Goal: Task Accomplishment & Management: Complete application form

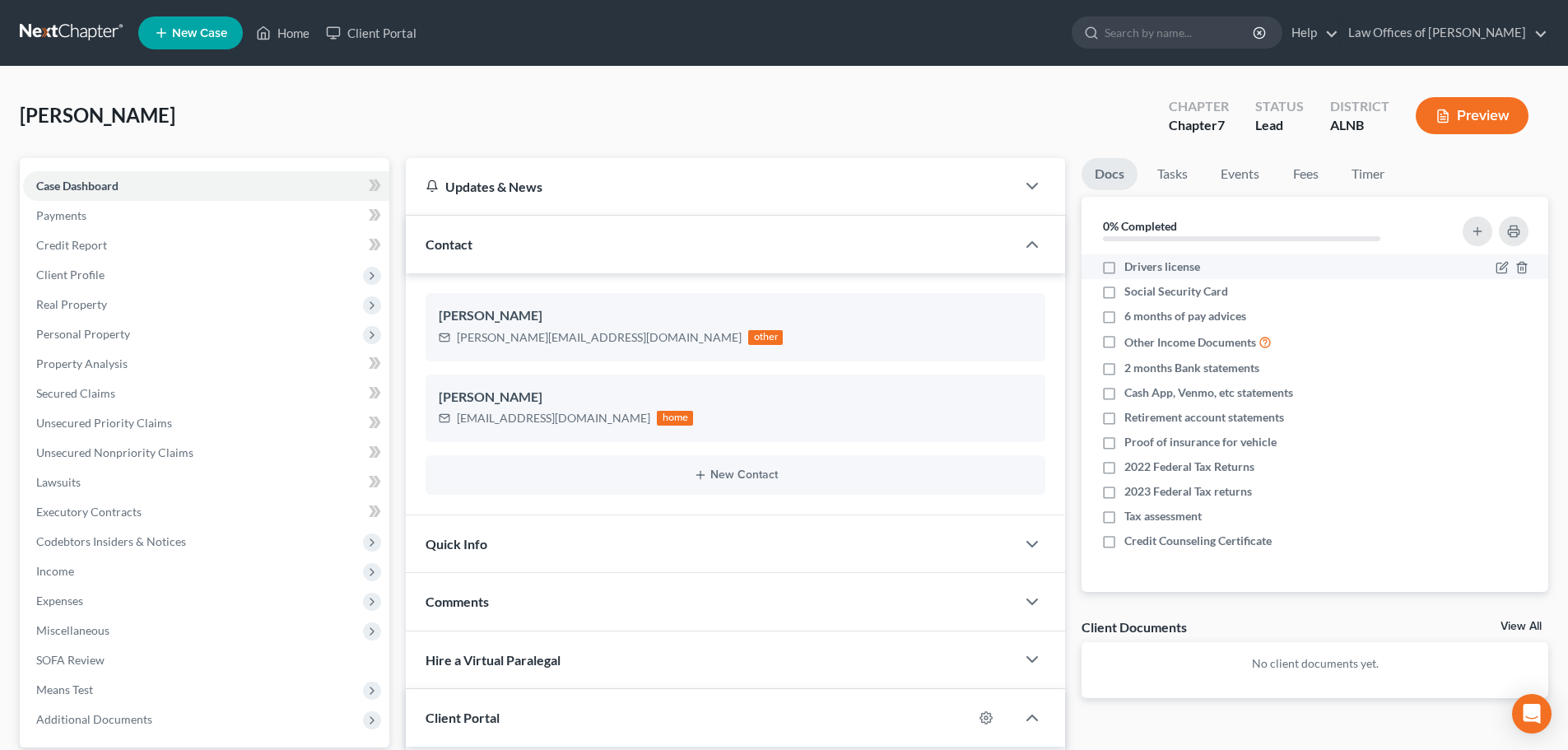
click at [1124, 262] on label "Drivers license" at bounding box center [1162, 267] width 76 height 16
click at [1131, 262] on input "Drivers license" at bounding box center [1136, 264] width 11 height 11
checkbox input "true"
click at [1124, 295] on label "Social Security Card" at bounding box center [1176, 291] width 104 height 16
click at [1131, 294] on input "Social Security Card" at bounding box center [1136, 288] width 11 height 11
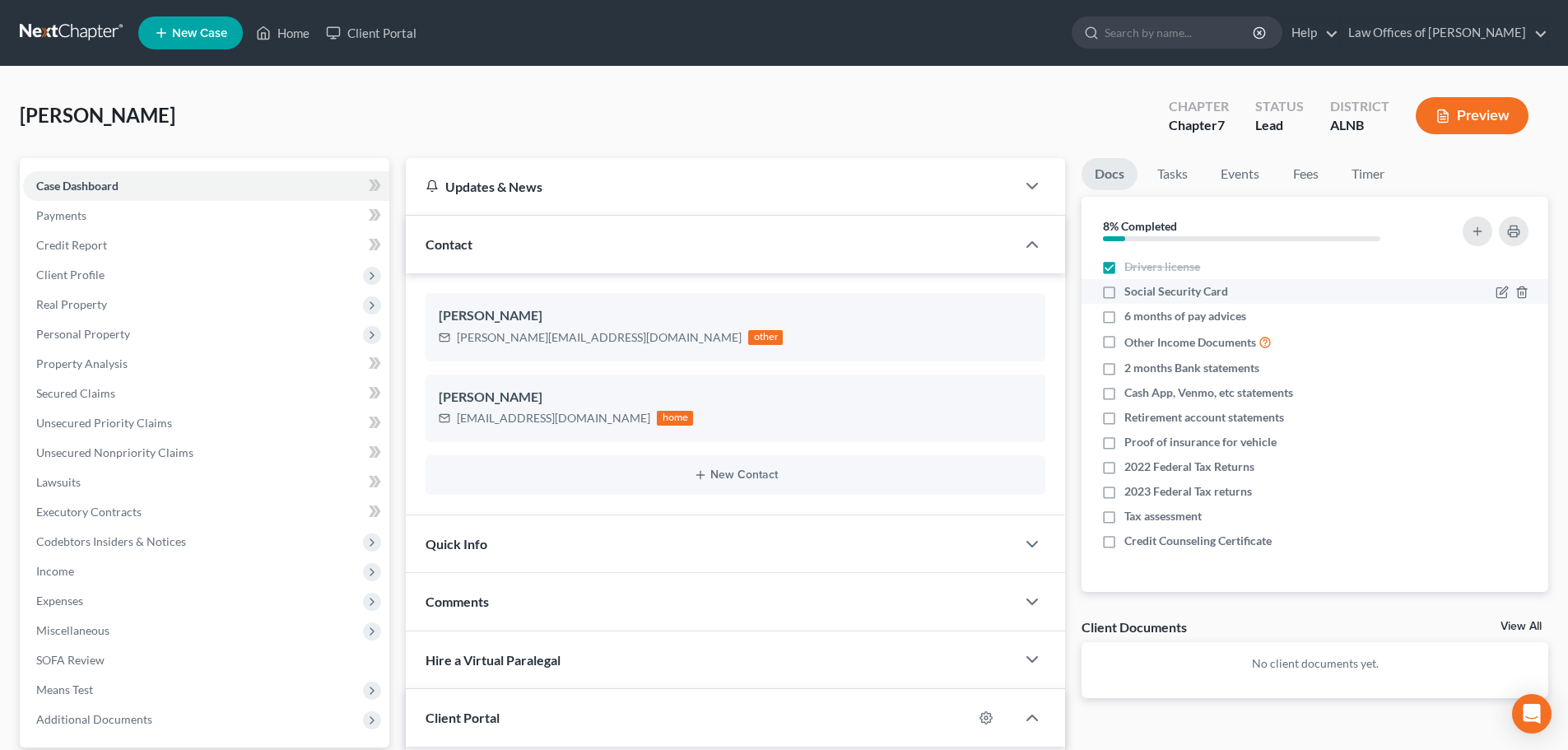
checkbox input "true"
click at [1501, 464] on icon "button" at bounding box center [1503, 468] width 13 height 13
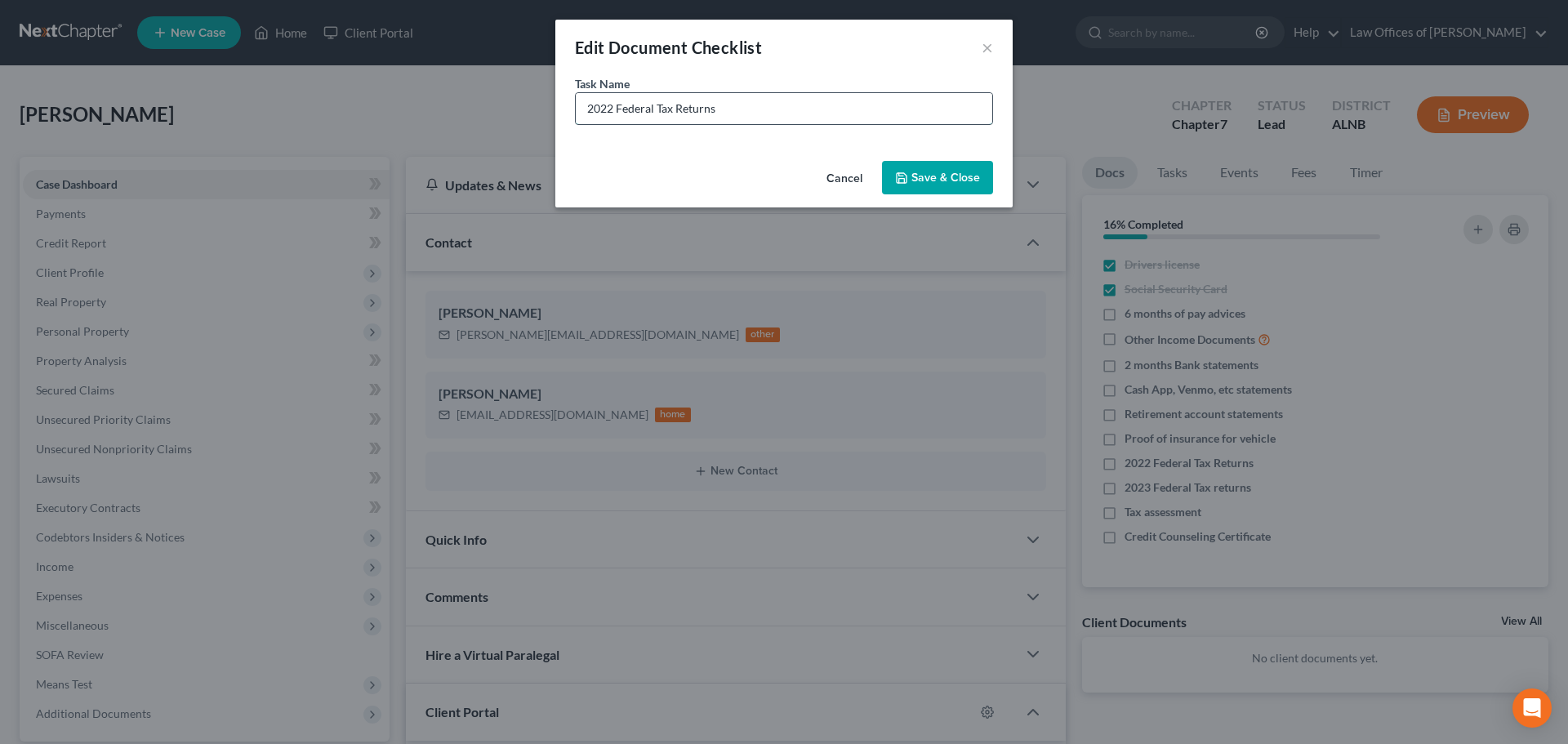
click at [612, 104] on input "2022 Federal Tax Returns" at bounding box center [784, 109] width 416 height 32
type input "2024 Federal Tax Returns"
click at [903, 173] on icon "button" at bounding box center [901, 178] width 10 height 10
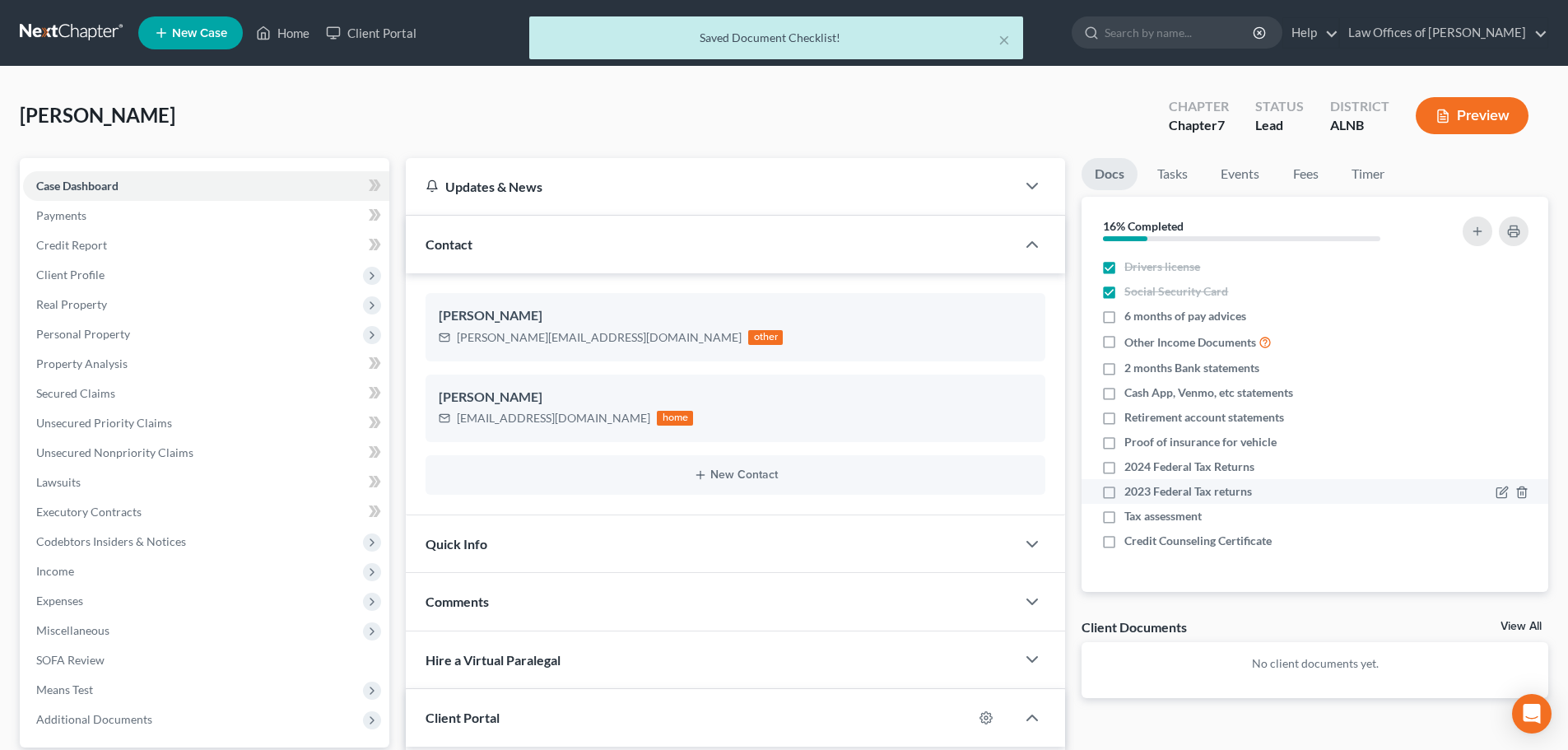
click at [1124, 490] on label "2023 Federal Tax returns" at bounding box center [1188, 491] width 128 height 16
click at [1131, 490] on input "2023 Federal Tax returns" at bounding box center [1136, 488] width 11 height 11
checkbox input "true"
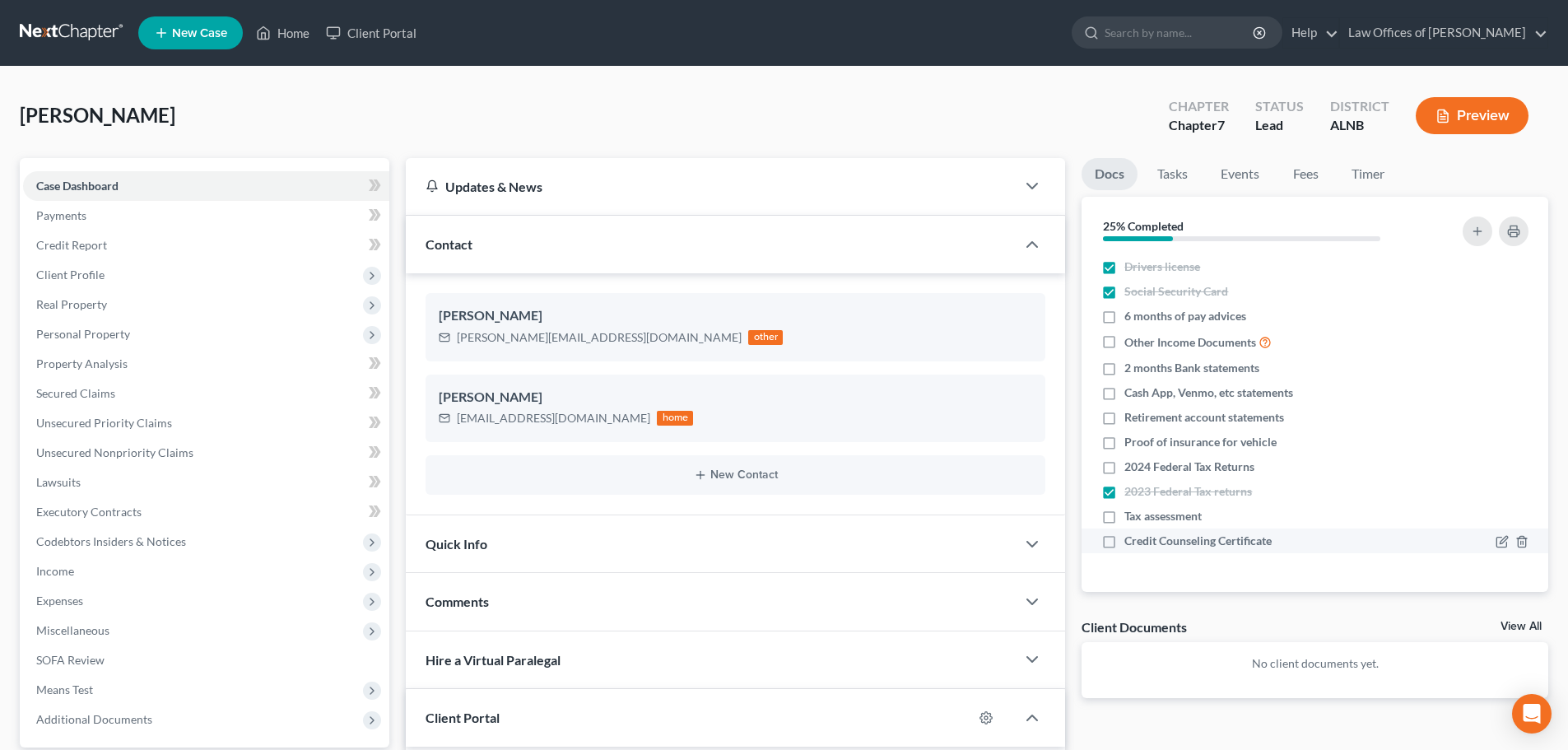
click at [1124, 541] on label "Credit Counseling Certificate" at bounding box center [1197, 540] width 147 height 16
click at [1131, 541] on input "Credit Counseling Certificate" at bounding box center [1136, 537] width 11 height 11
checkbox input "true"
click at [857, 108] on div "[PERSON_NAME] Upgraded Chapter Chapter 7 Status Lead District [GEOGRAPHIC_DATA]…" at bounding box center [784, 122] width 1529 height 71
click at [1523, 342] on line "button" at bounding box center [1523, 343] width 0 height 3
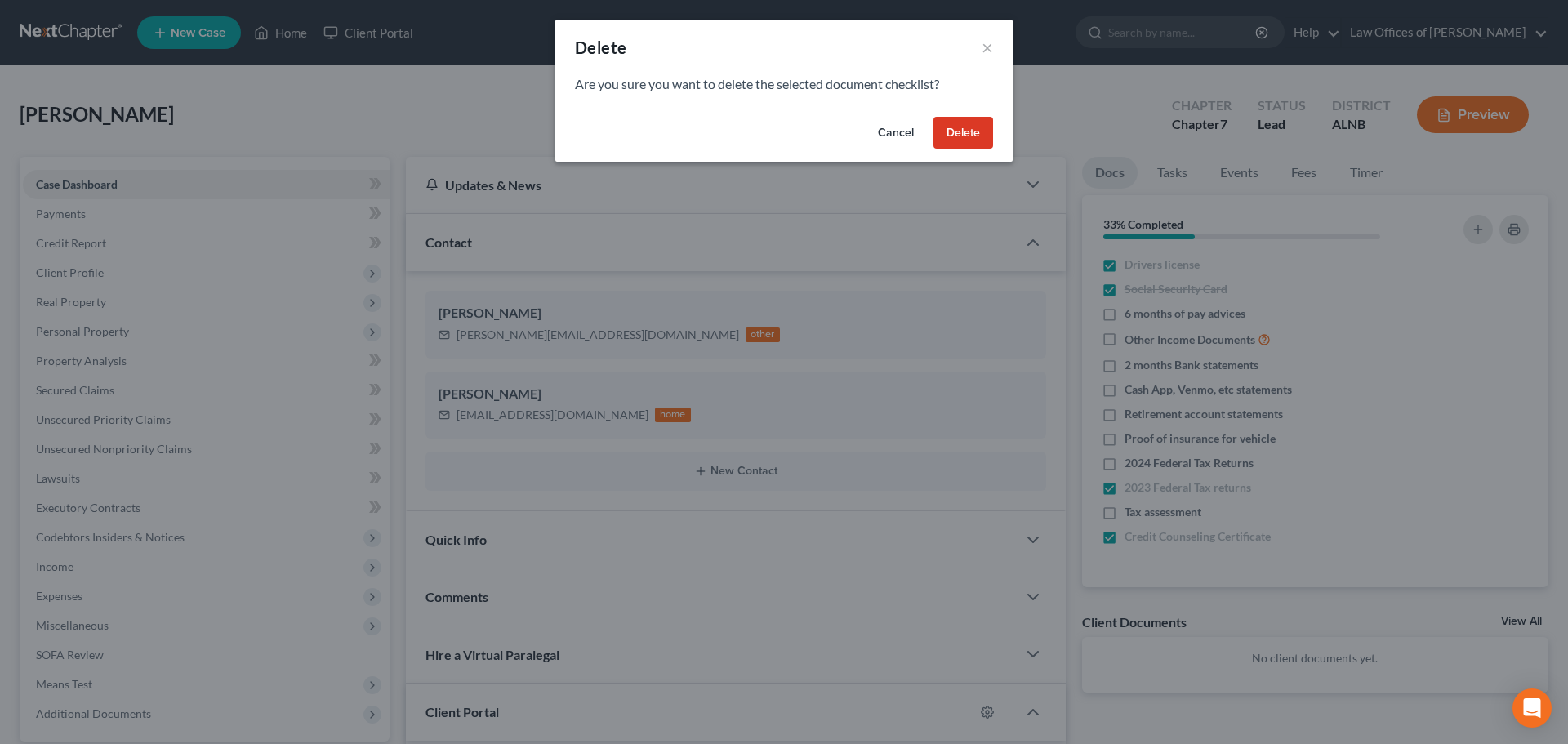
click at [967, 127] on button "Delete" at bounding box center [964, 133] width 59 height 32
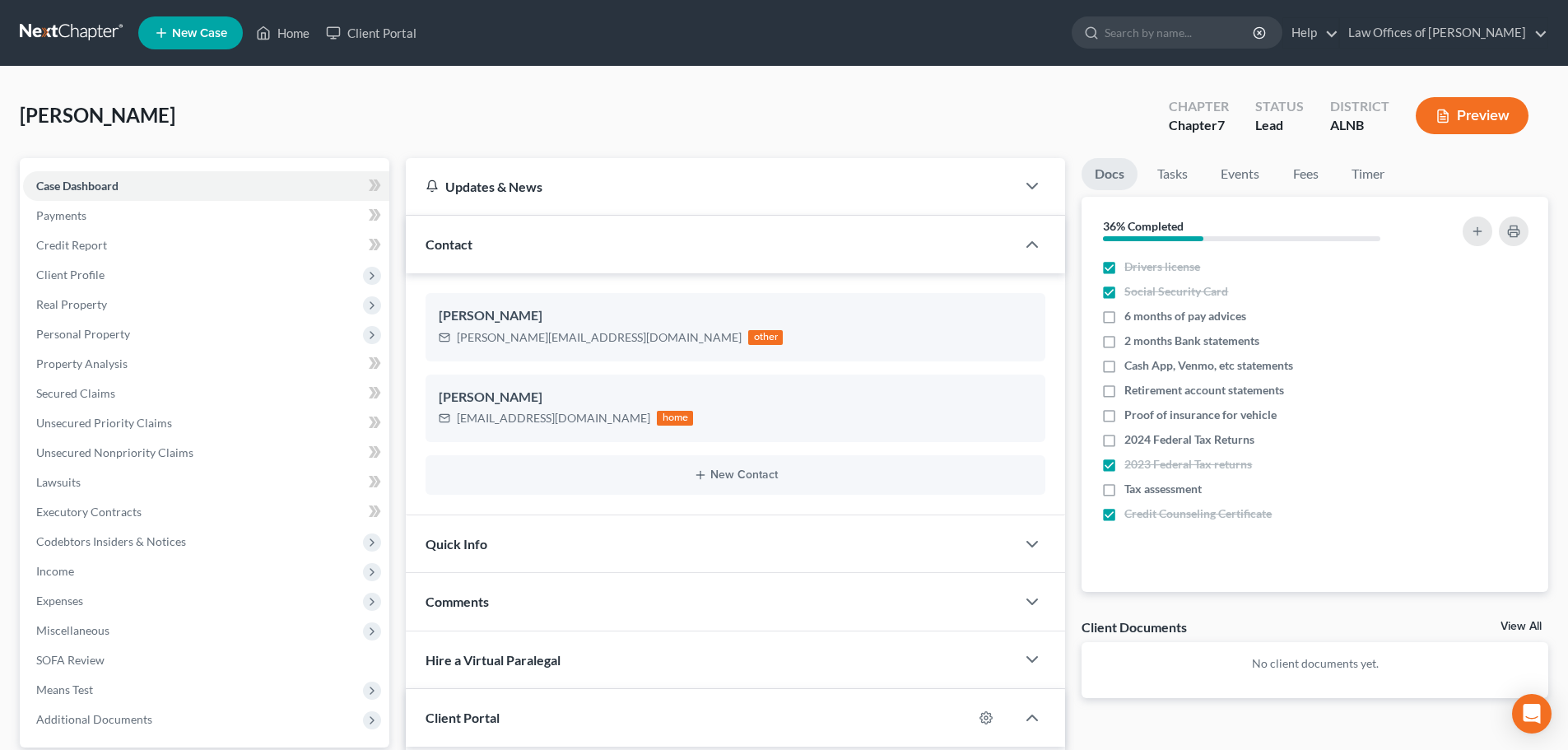
drag, startPoint x: 953, startPoint y: 64, endPoint x: 862, endPoint y: 99, distance: 97.5
click at [953, 64] on nav "Home New Case Client Portal Law Offices of [PERSON_NAME] [EMAIL_ADDRESS][DOMAIN…" at bounding box center [784, 33] width 1568 height 65
click at [293, 28] on link "Home" at bounding box center [282, 33] width 70 height 30
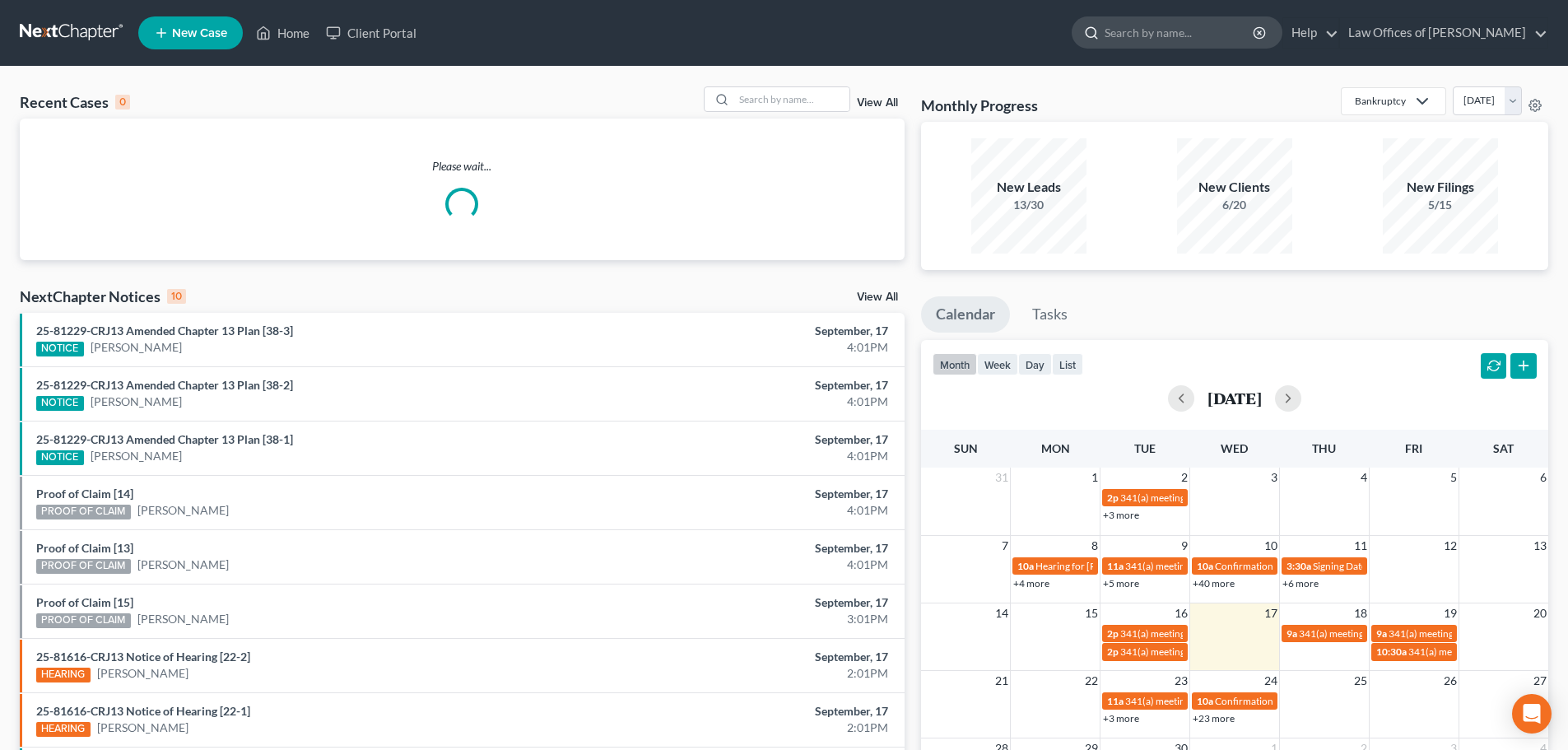
click at [1164, 39] on input "search" at bounding box center [1180, 33] width 151 height 31
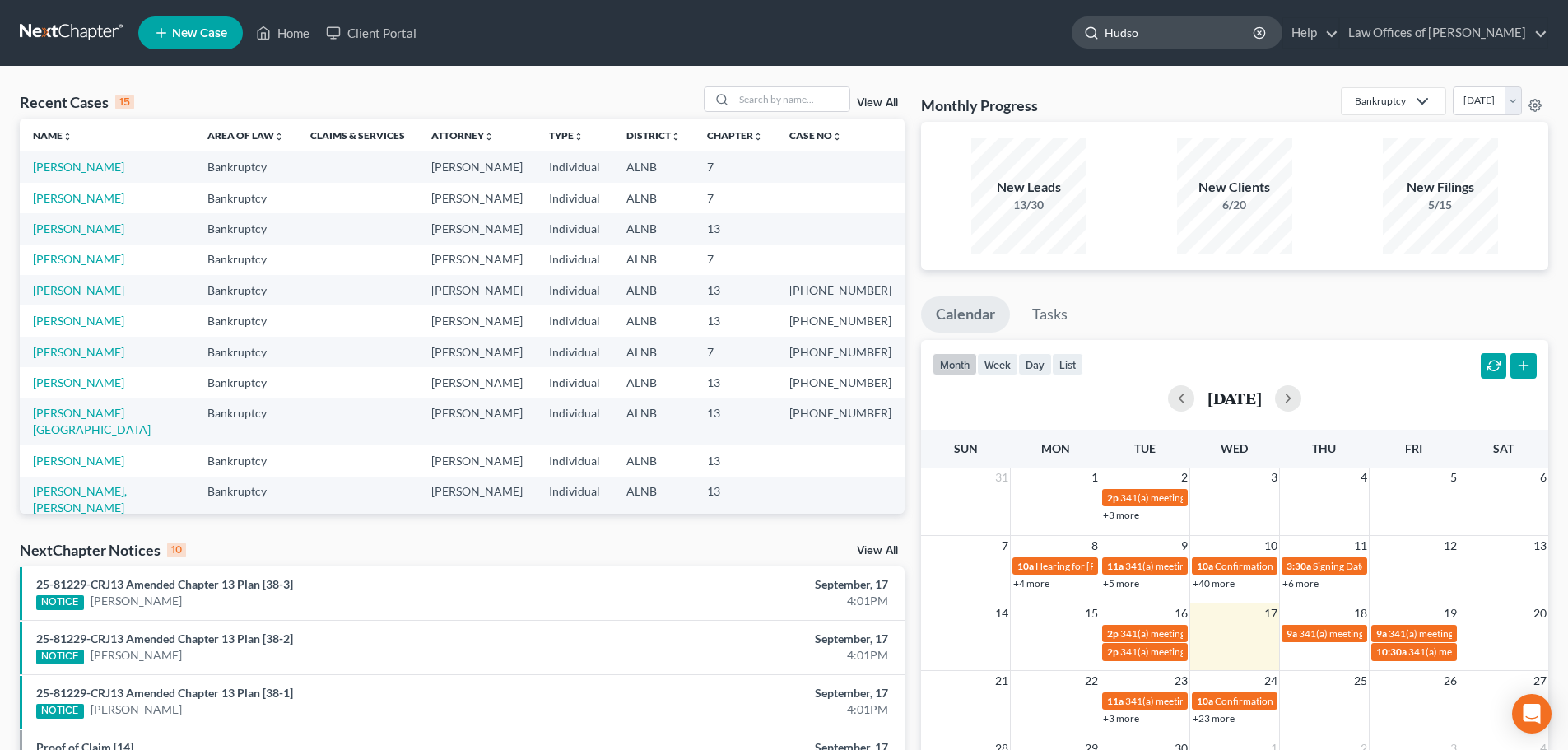
type input "[PERSON_NAME]"
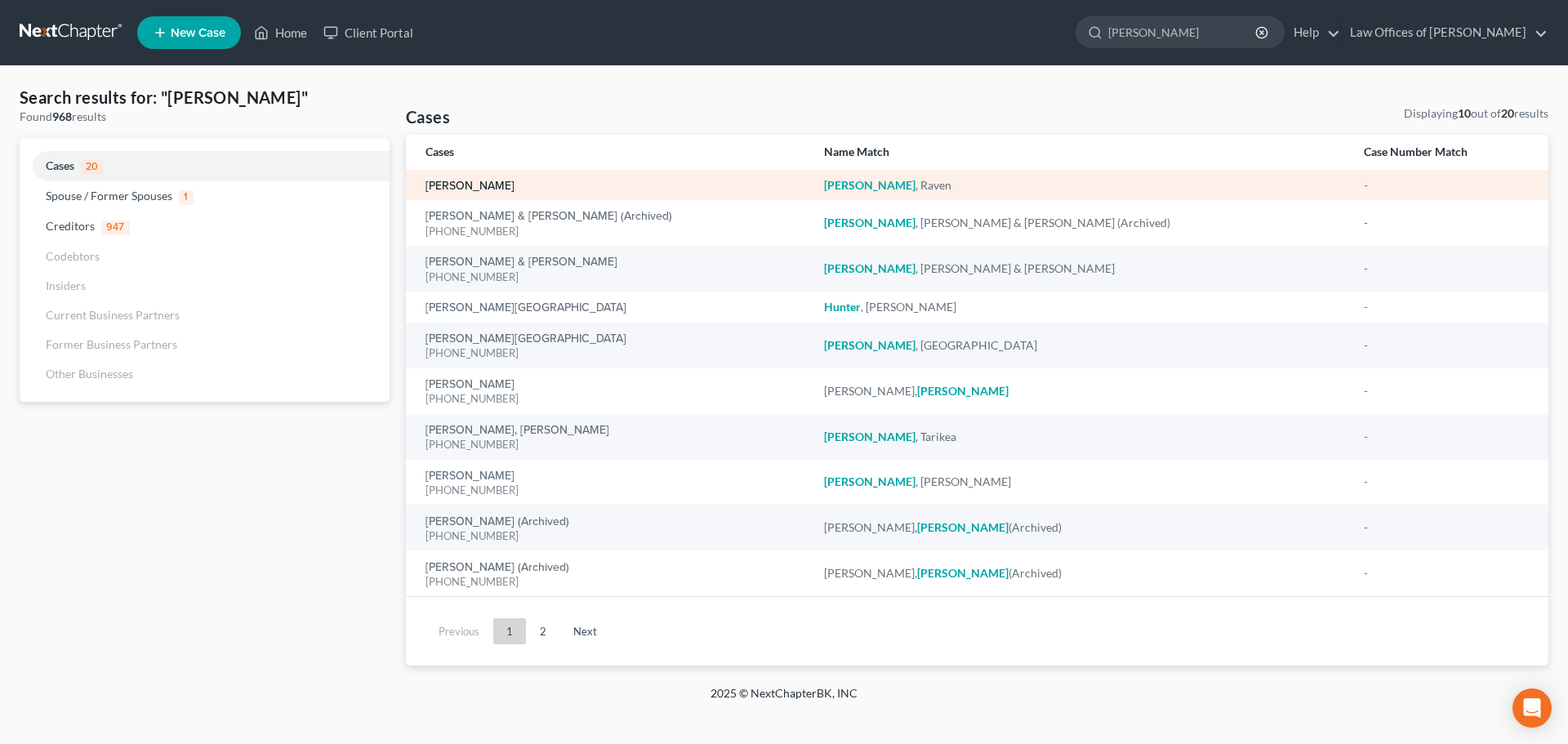
click at [488, 184] on link "[PERSON_NAME]" at bounding box center [470, 186] width 89 height 11
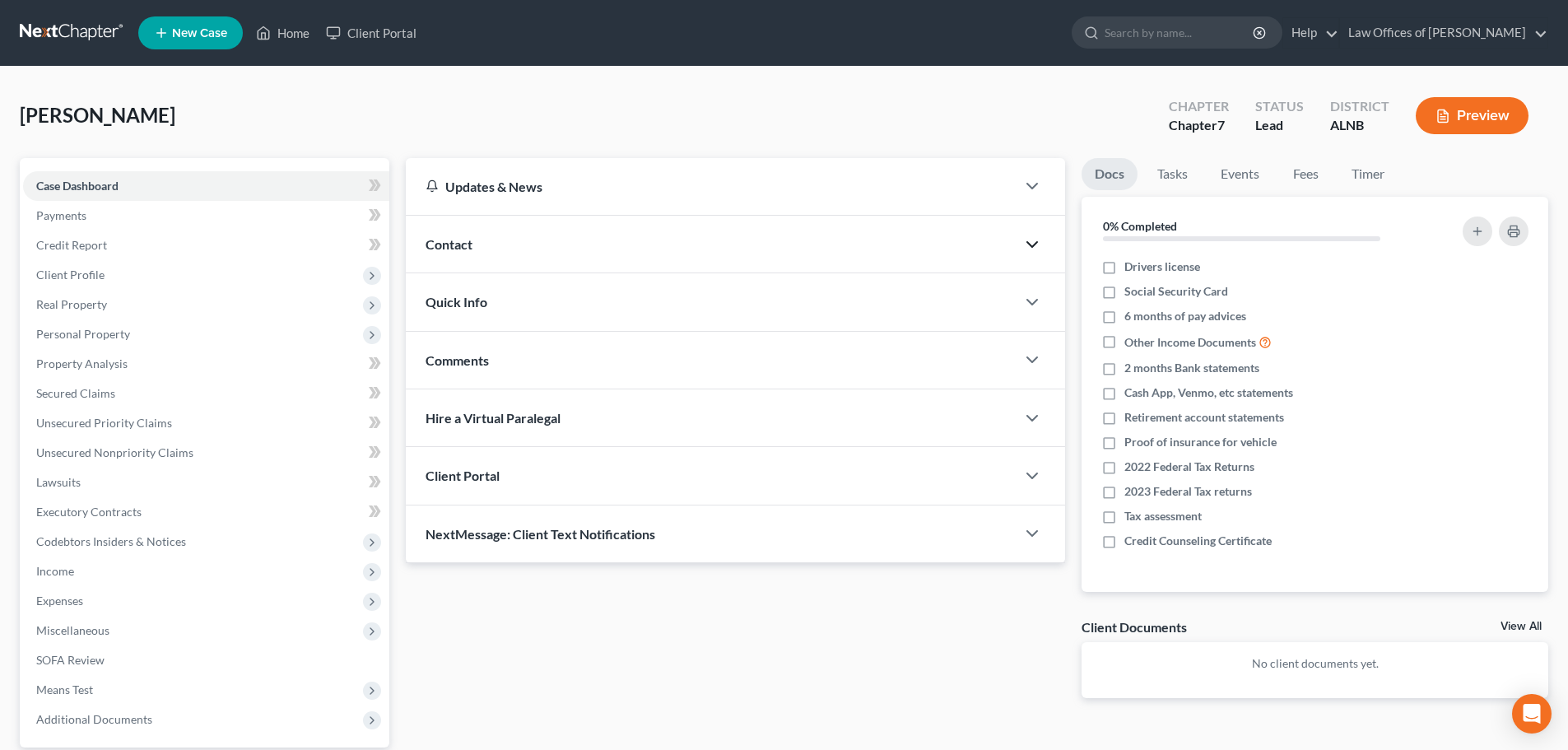
click at [1034, 242] on icon "button" at bounding box center [1032, 245] width 20 height 20
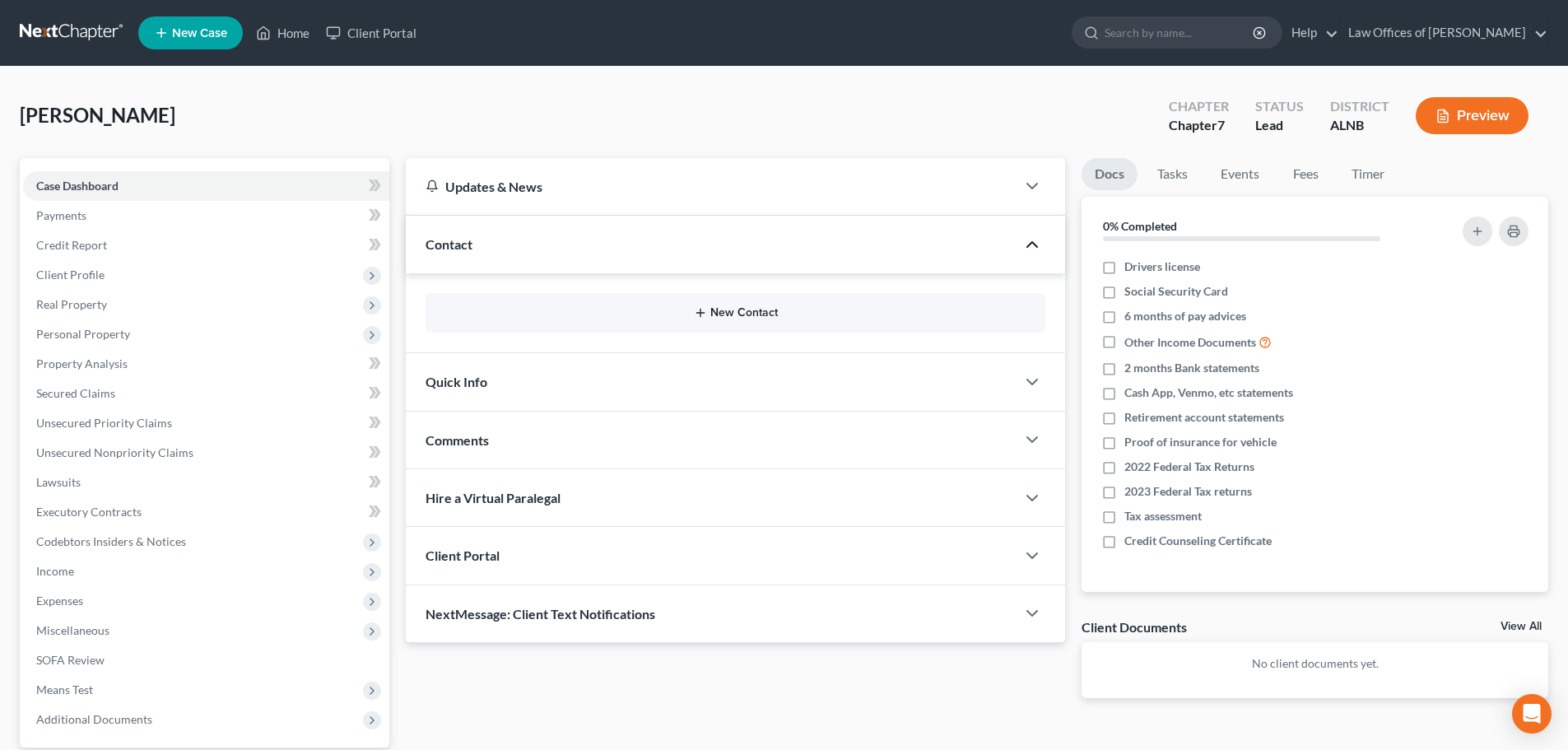
click at [742, 313] on button "New Contact" at bounding box center [735, 313] width 594 height 13
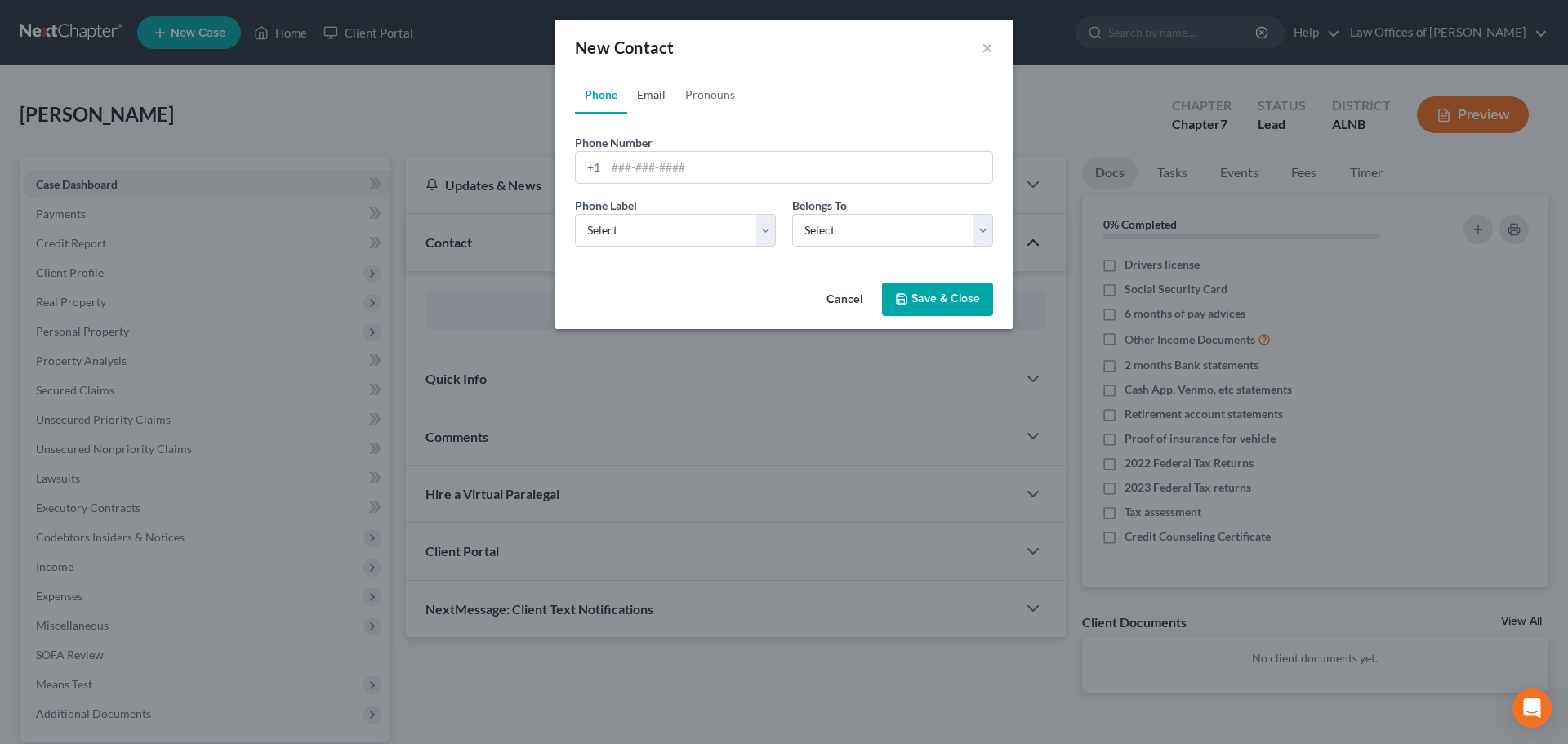
click at [650, 97] on link "Email" at bounding box center [651, 95] width 48 height 39
drag, startPoint x: 743, startPoint y: 165, endPoint x: 775, endPoint y: 182, distance: 36.2
click at [745, 166] on input "email" at bounding box center [799, 167] width 387 height 32
click at [686, 167] on input "ravenhudsonmill" at bounding box center [799, 167] width 387 height 32
click at [727, 169] on input "ravenhudsonmaill" at bounding box center [799, 167] width 387 height 32
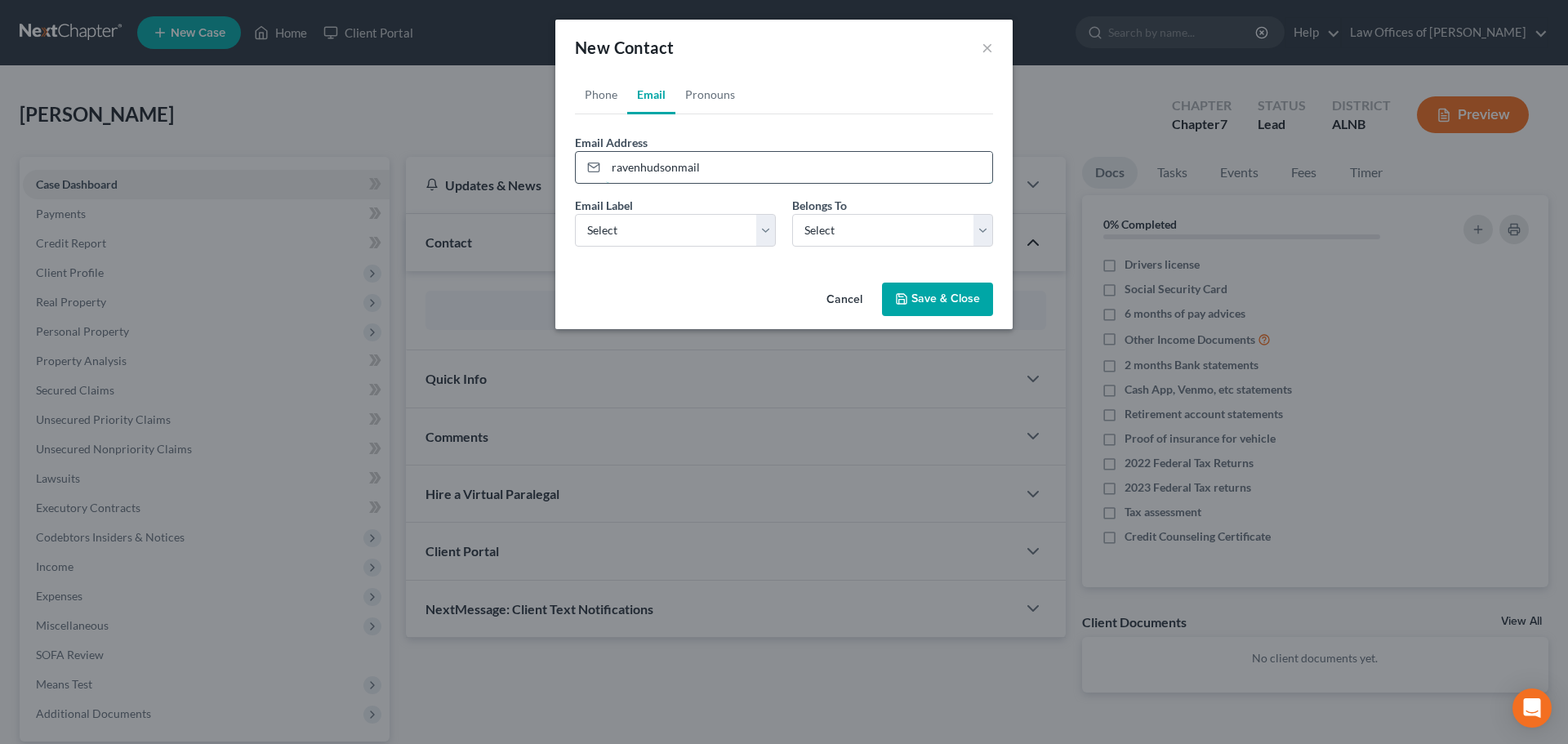
click at [741, 166] on input "ravenhudsonmail" at bounding box center [799, 167] width 387 height 32
type input "[EMAIL_ADDRESS][DOMAIN_NAME]"
click at [760, 226] on select "Select Home Work Other" at bounding box center [675, 230] width 201 height 32
select select "0"
click at [575, 214] on select "Select Home Work Other" at bounding box center [675, 230] width 201 height 32
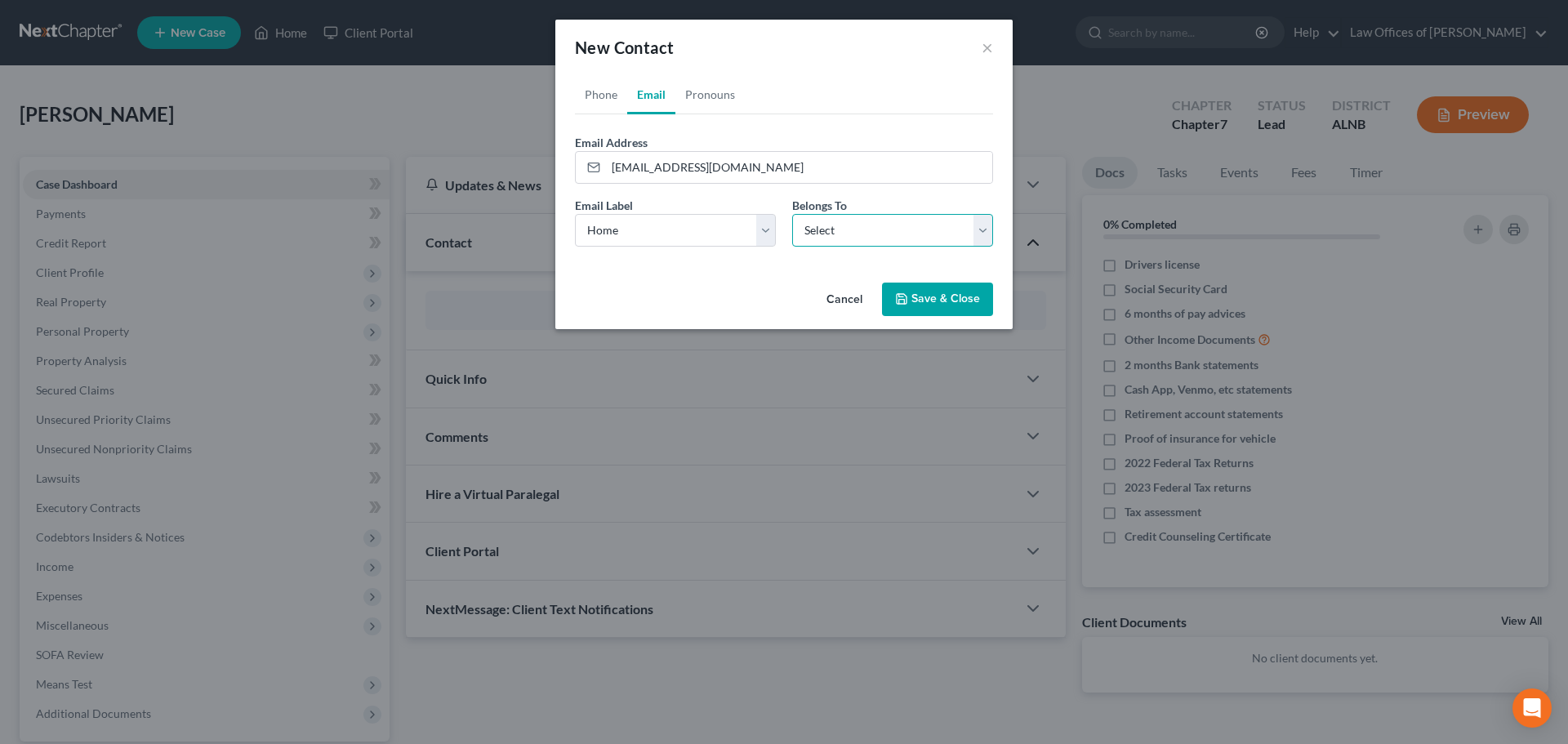
click at [985, 226] on select "Select Client Other" at bounding box center [893, 230] width 201 height 32
select select "0"
click at [793, 214] on select "Select Client Other" at bounding box center [893, 230] width 201 height 32
click at [940, 296] on button "Save & Close" at bounding box center [938, 300] width 111 height 34
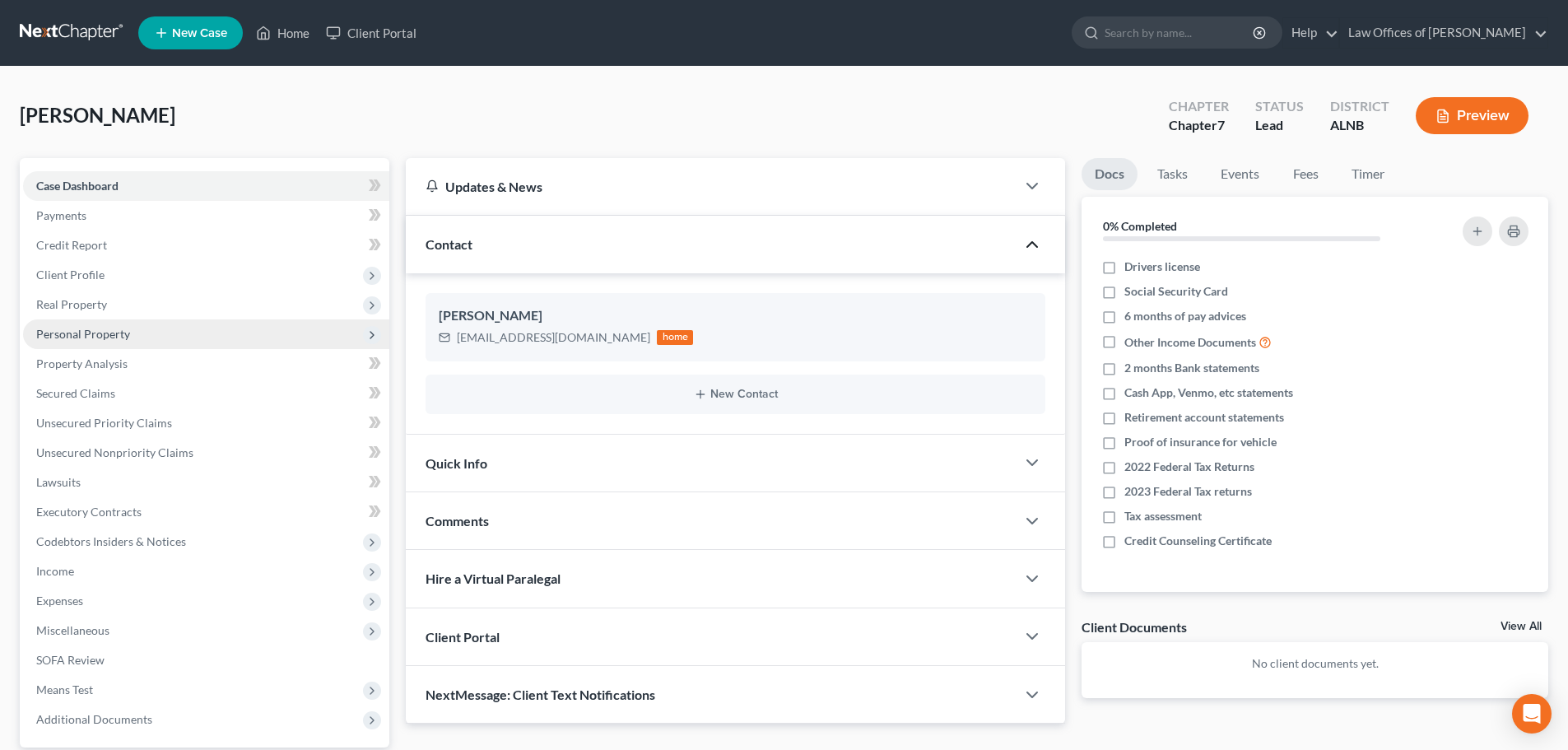
click at [94, 329] on span "Personal Property" at bounding box center [84, 334] width 94 height 14
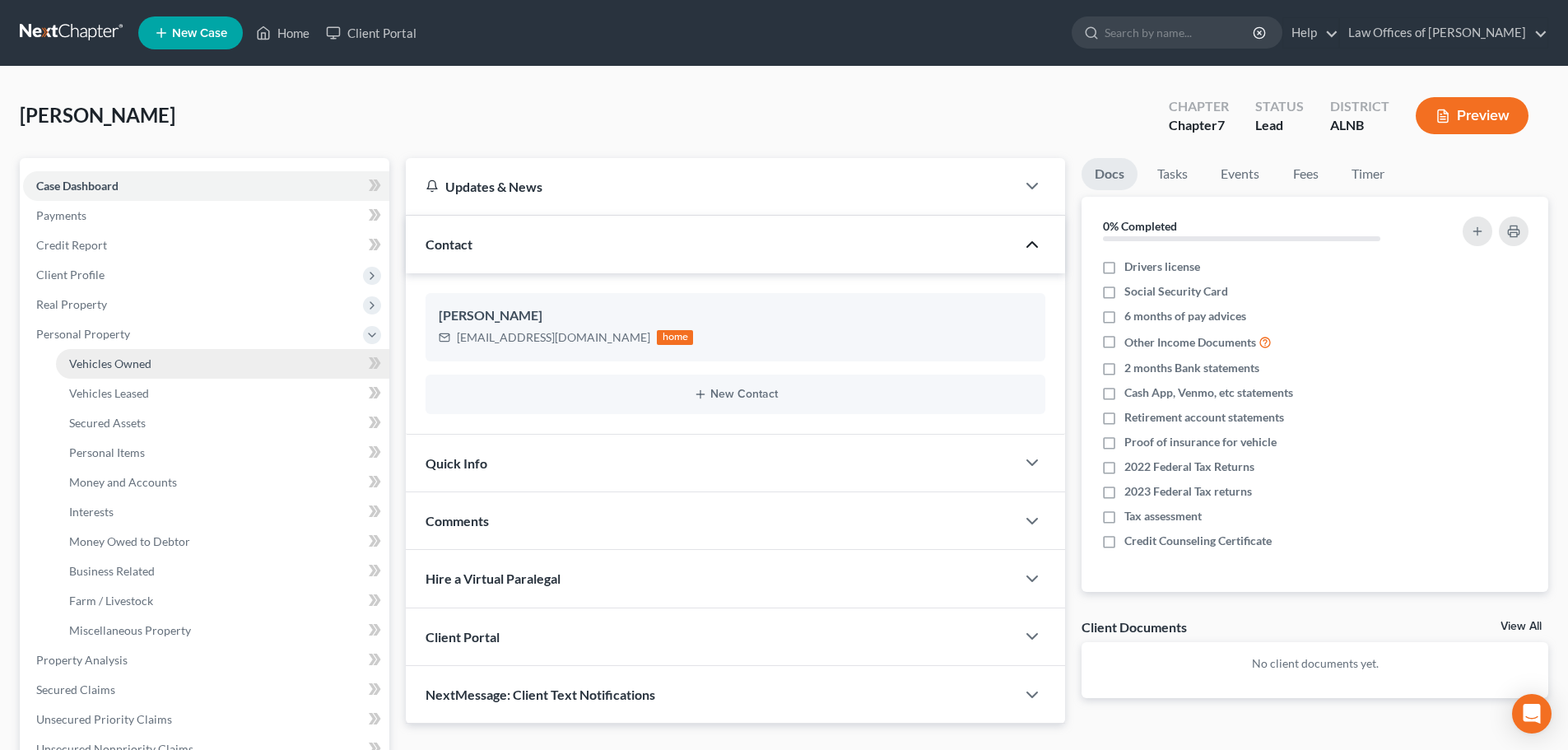
click at [104, 365] on span "Vehicles Owned" at bounding box center [111, 363] width 83 height 14
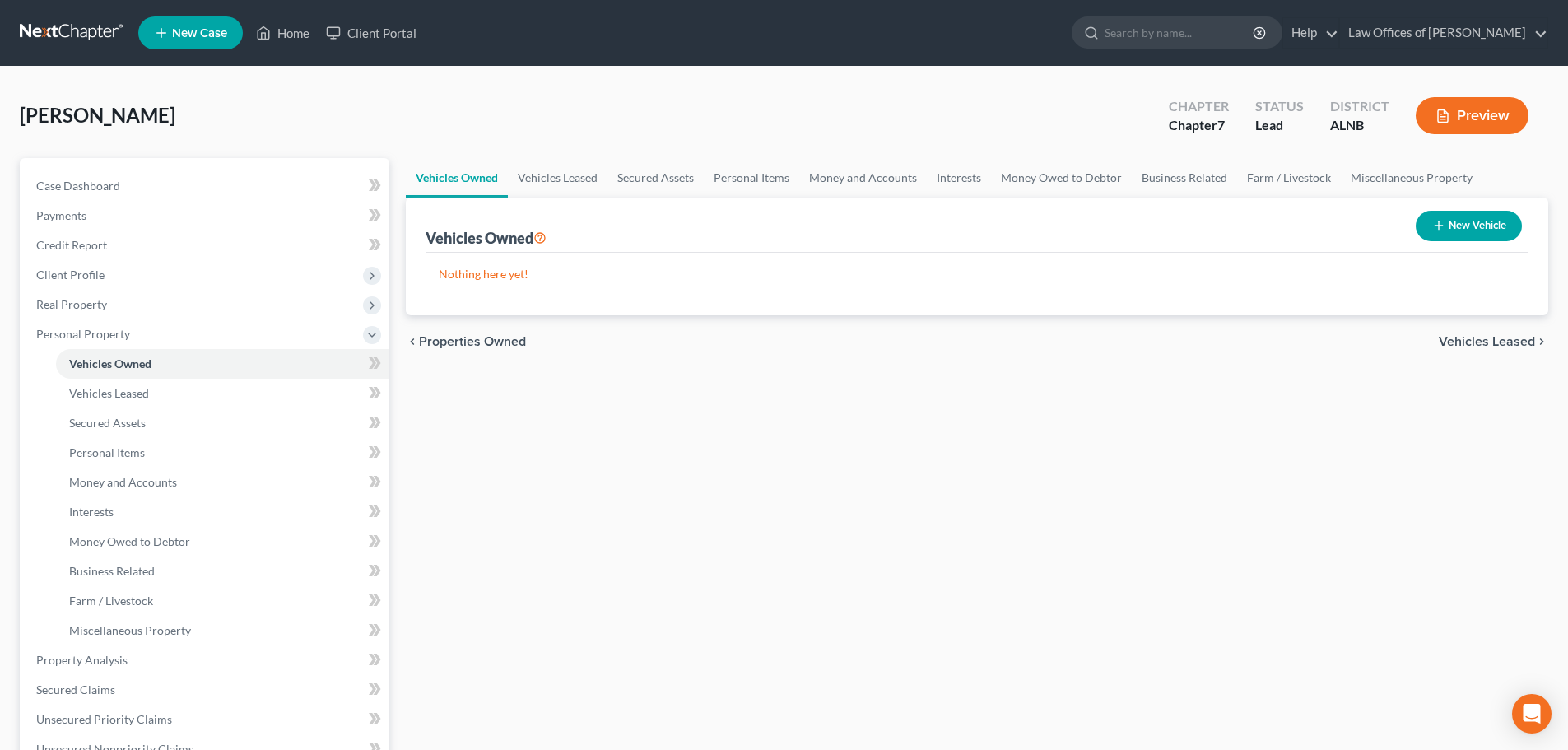
click at [469, 179] on link "Vehicles Owned" at bounding box center [457, 177] width 102 height 39
click at [1474, 225] on button "New Vehicle" at bounding box center [1469, 226] width 106 height 31
select select "0"
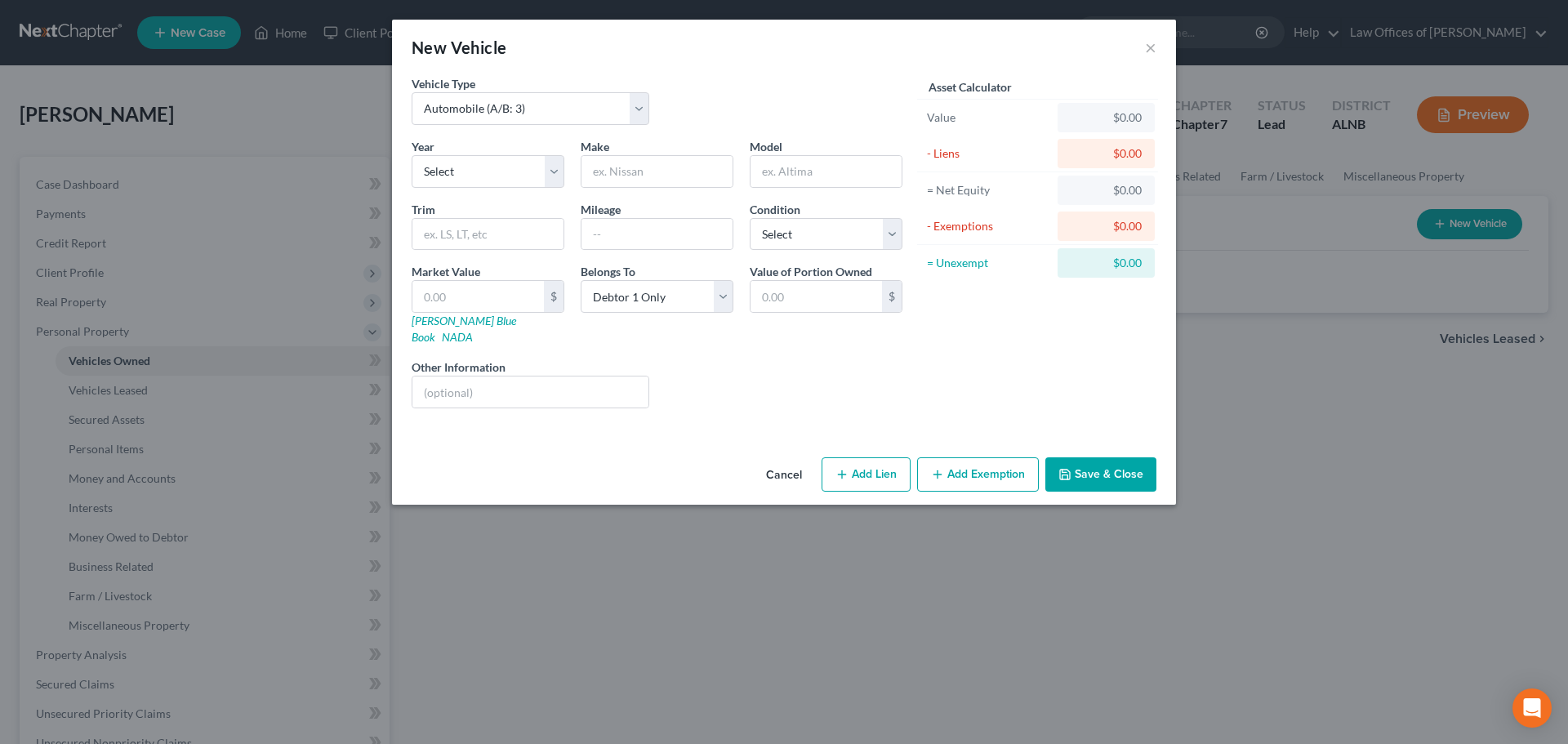
click at [785, 462] on button "Cancel" at bounding box center [784, 476] width 62 height 32
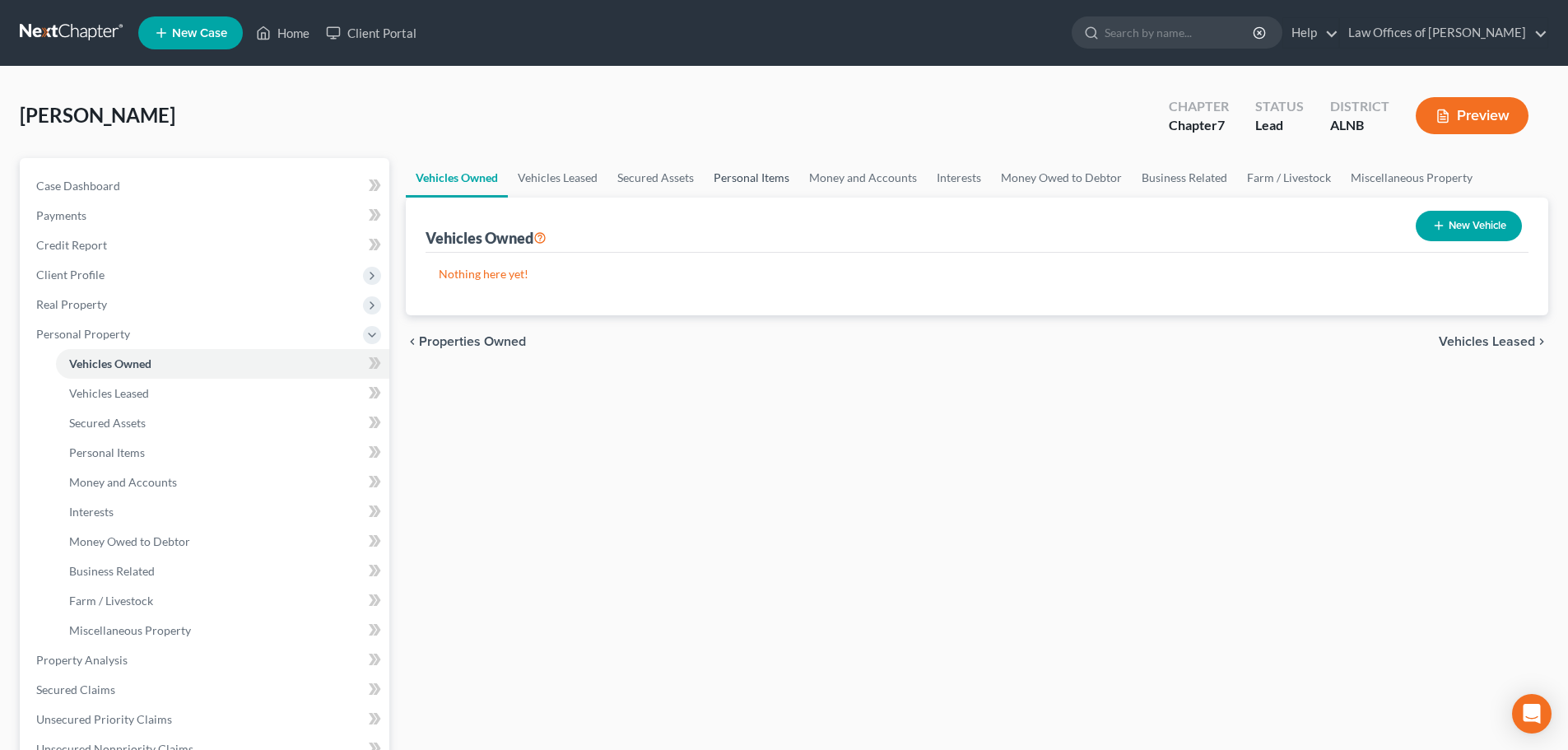
click at [748, 181] on link "Personal Items" at bounding box center [751, 177] width 95 height 39
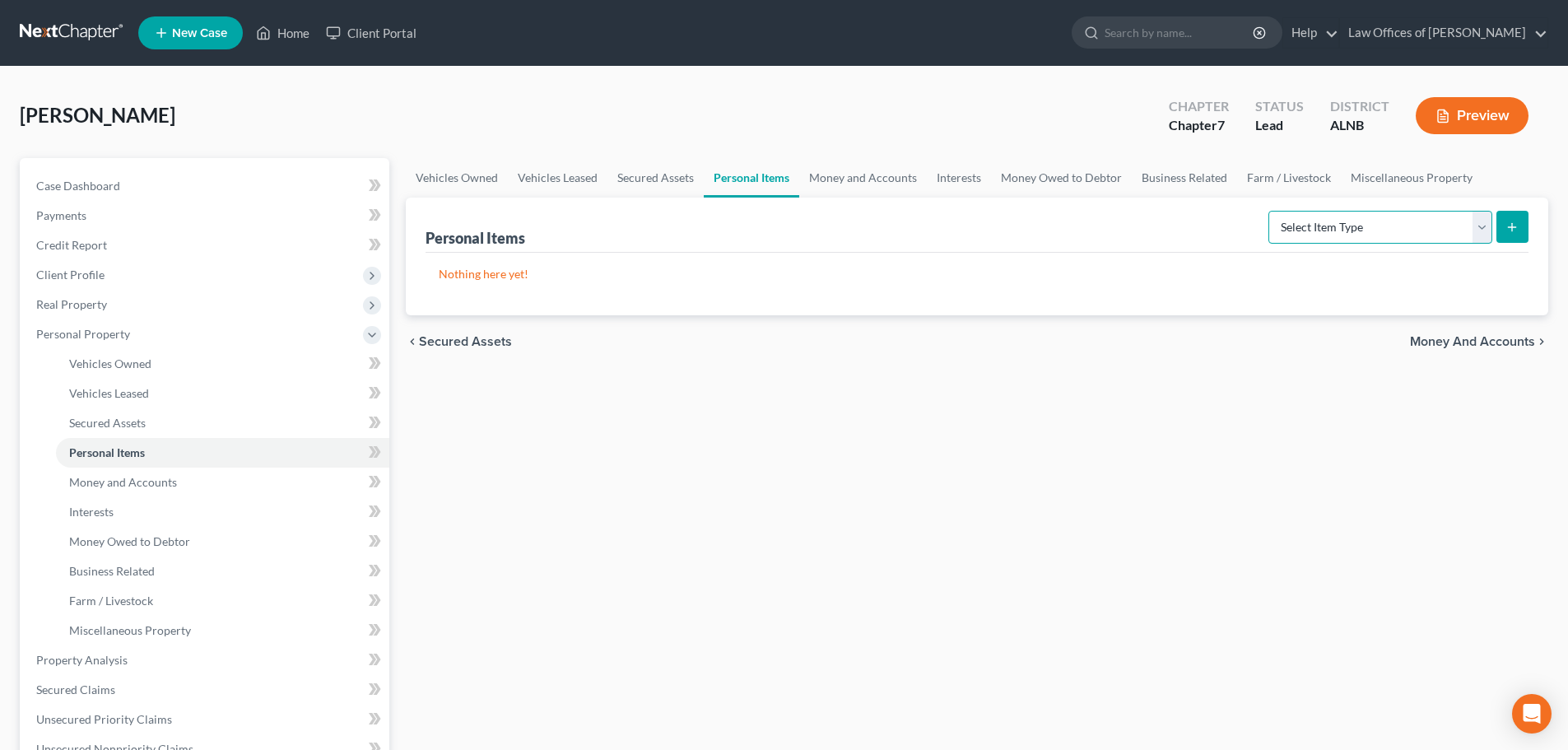
click at [1485, 230] on select "Select Item Type Clothing (A/B: 11) Collectibles Of Value (A/B: 8) Electronics …" at bounding box center [1380, 227] width 224 height 33
select select "clothing"
click at [1272, 211] on select "Select Item Type Clothing (A/B: 11) Collectibles Of Value (A/B: 8) Electronics …" at bounding box center [1380, 227] width 224 height 33
click at [1512, 228] on line "submit" at bounding box center [1512, 227] width 0 height 8
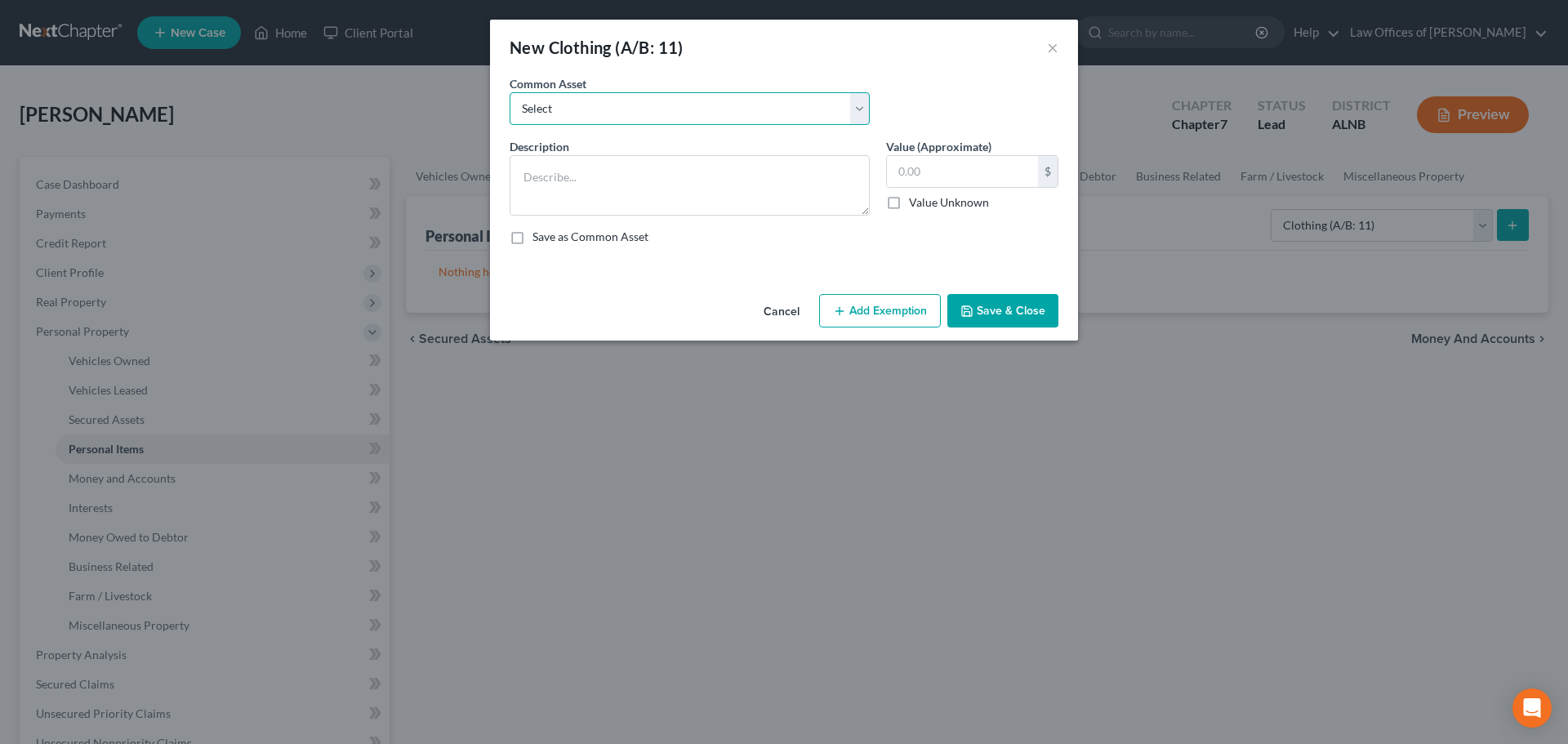
click at [858, 105] on select "Select Clothing and personal" at bounding box center [689, 109] width 360 height 32
select select "0"
click at [510, 93] on select "Select Clothing and personal" at bounding box center [689, 109] width 360 height 32
type textarea "Clothing and personal"
type input "300.00"
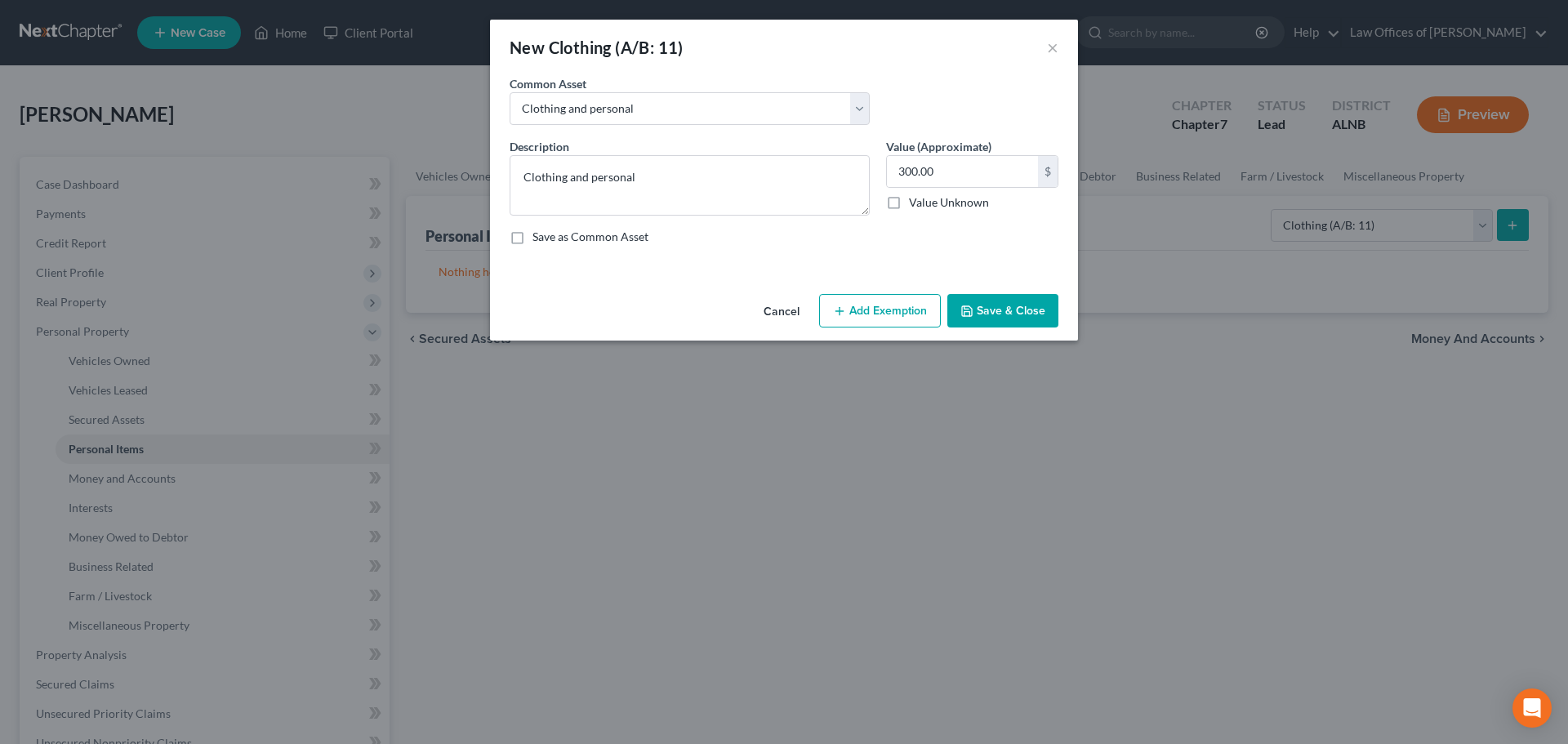
click at [775, 308] on button "Cancel" at bounding box center [781, 312] width 62 height 32
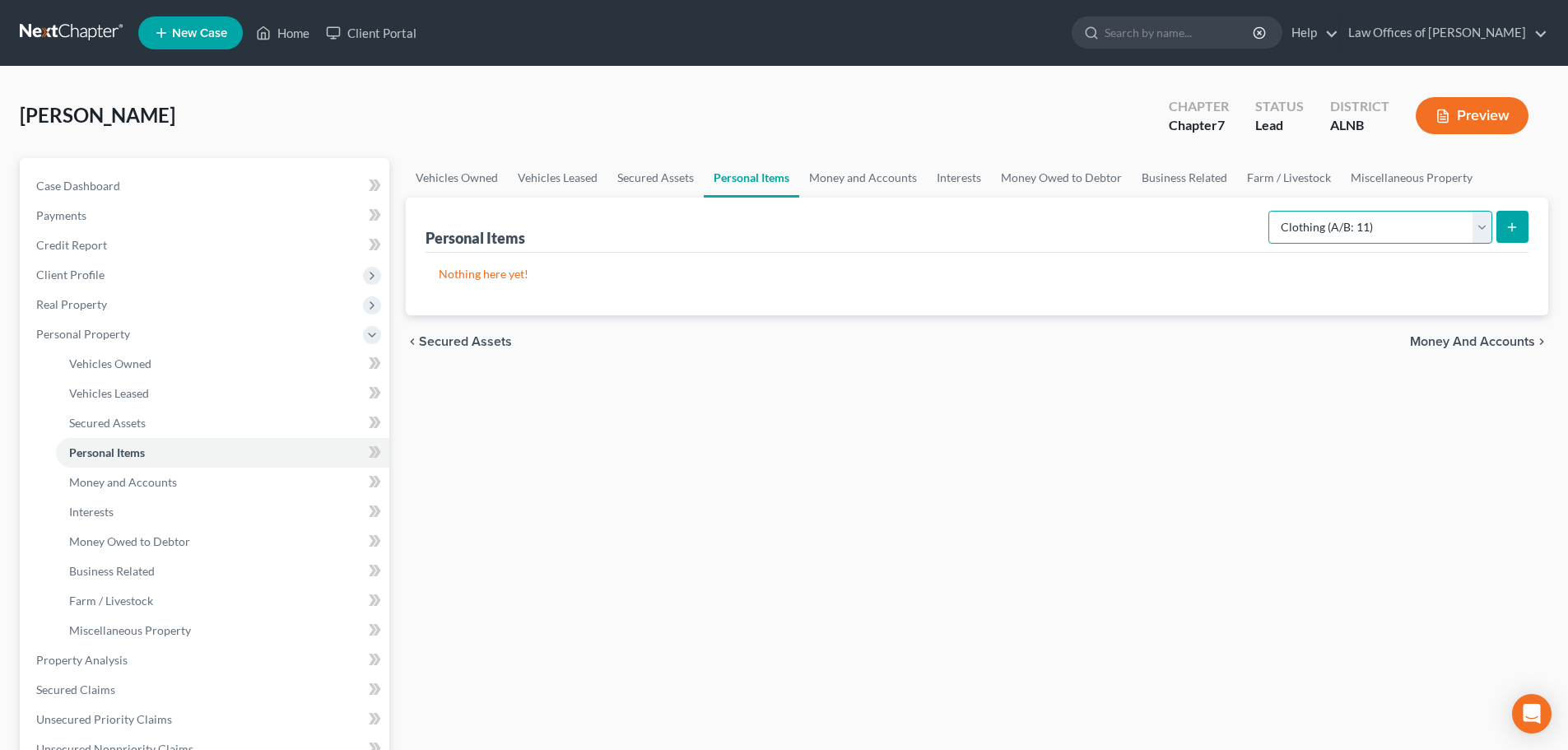
click at [1485, 231] on select "Select Item Type Clothing (A/B: 11) Collectibles Of Value (A/B: 8) Electronics …" at bounding box center [1380, 227] width 224 height 33
click at [759, 107] on div "[PERSON_NAME] Upgraded Chapter Chapter 7 Status Lead District [GEOGRAPHIC_DATA]…" at bounding box center [784, 122] width 1529 height 71
click at [1482, 228] on select "Select Item Type Clothing (A/B: 11) Collectibles Of Value (A/B: 8) Electronics …" at bounding box center [1380, 227] width 224 height 33
select select "household_goods"
click at [1272, 211] on select "Select Item Type Clothing (A/B: 11) Collectibles Of Value (A/B: 8) Electronics …" at bounding box center [1380, 227] width 224 height 33
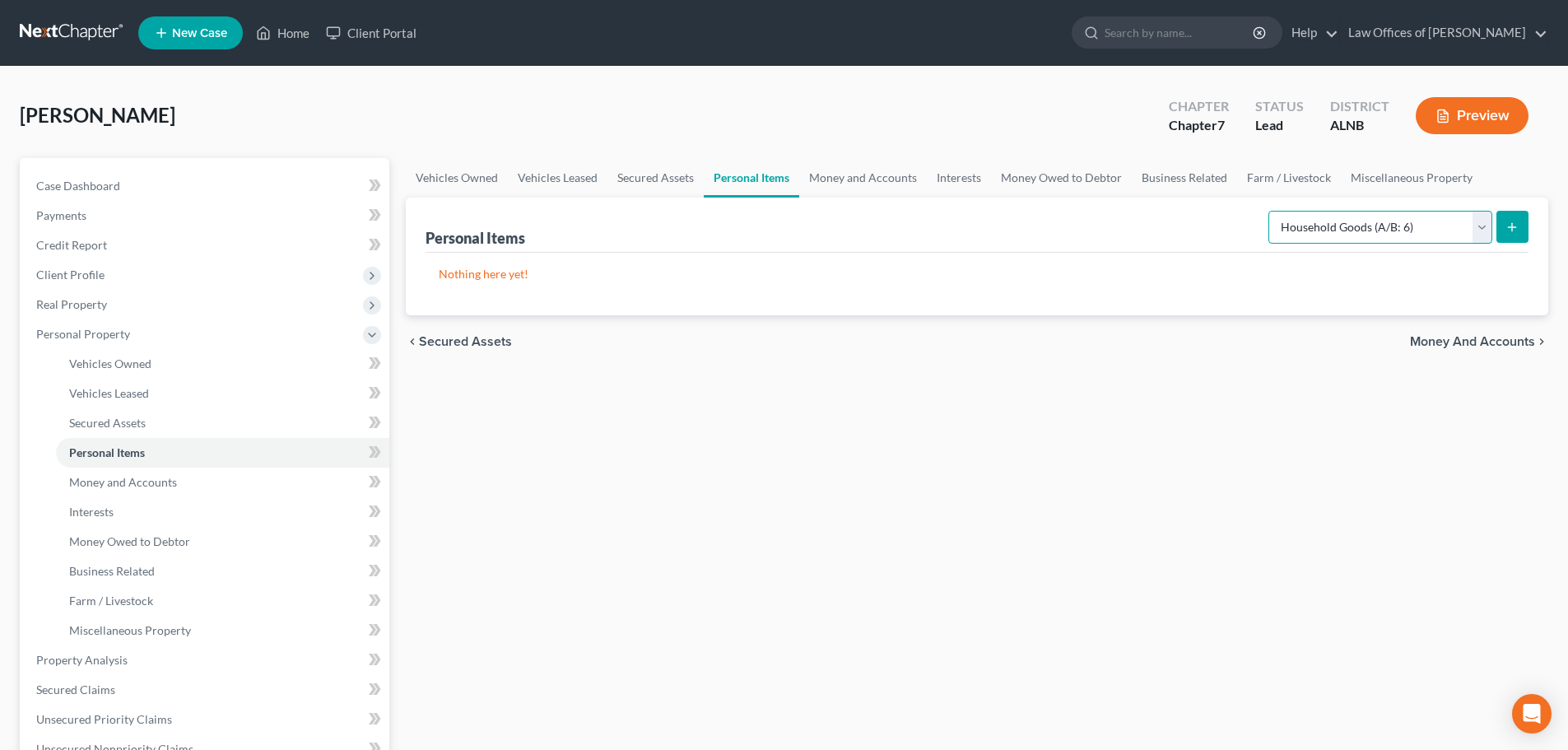
click at [1485, 232] on select "Select Item Type Clothing (A/B: 11) Collectibles Of Value (A/B: 8) Electronics …" at bounding box center [1380, 227] width 224 height 33
click at [962, 122] on div "[PERSON_NAME] Upgraded Chapter Chapter 7 Status Lead District [GEOGRAPHIC_DATA]…" at bounding box center [784, 122] width 1529 height 71
click at [370, 335] on icon at bounding box center [373, 335] width 13 height 13
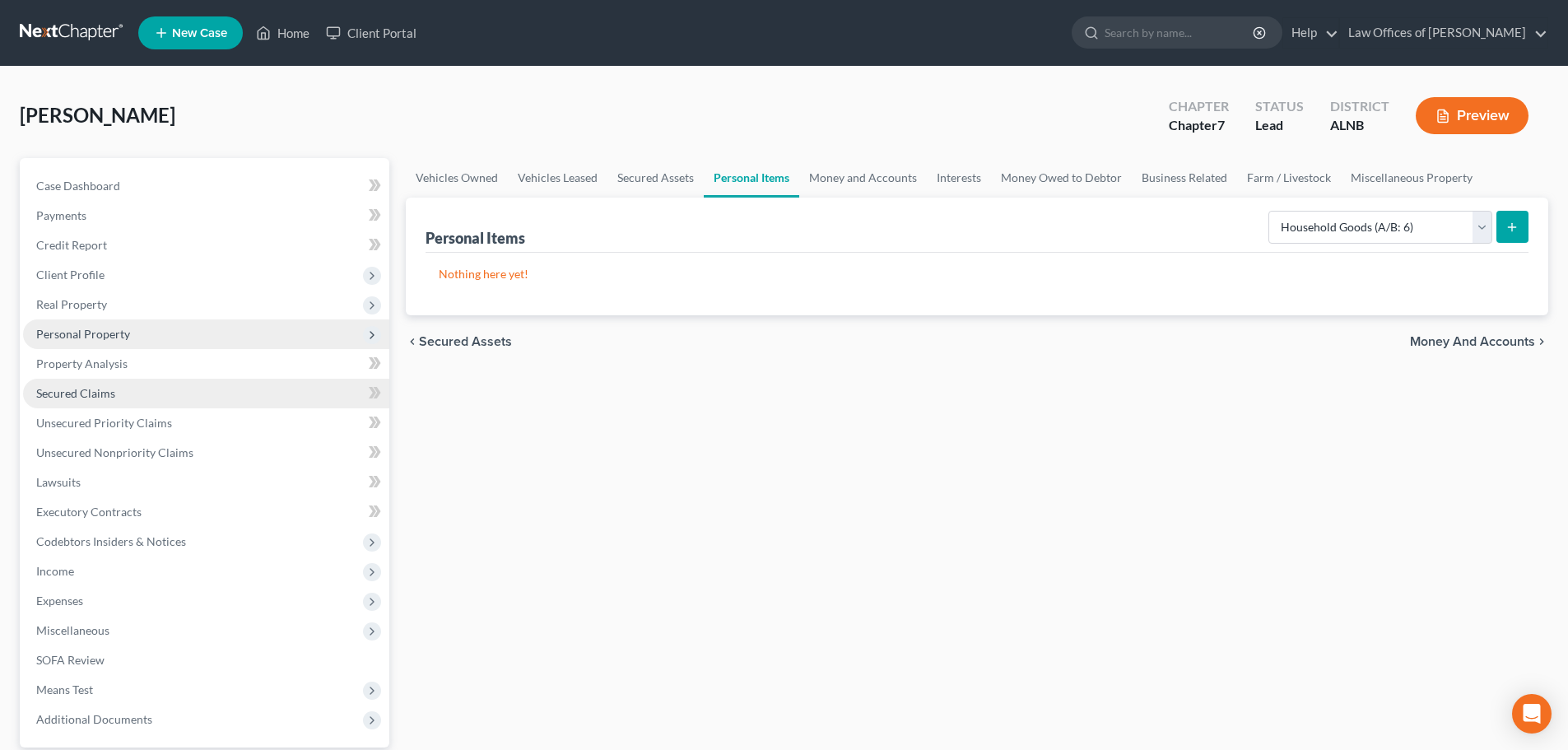
click at [132, 396] on link "Secured Claims" at bounding box center [206, 393] width 367 height 30
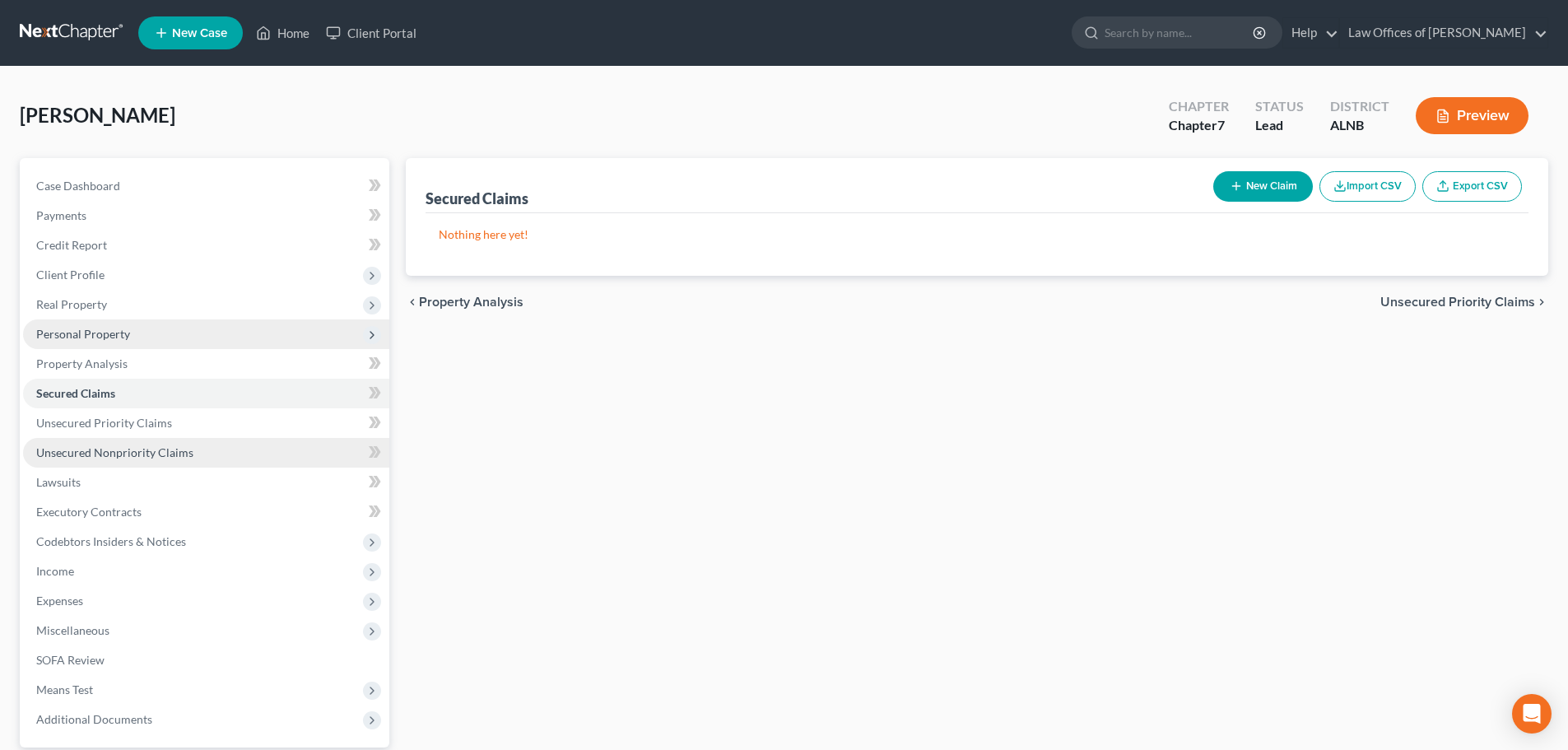
click at [147, 457] on span "Unsecured Nonpriority Claims" at bounding box center [115, 453] width 157 height 14
click at [1262, 180] on button "New Claim" at bounding box center [1263, 187] width 99 height 31
select select "0"
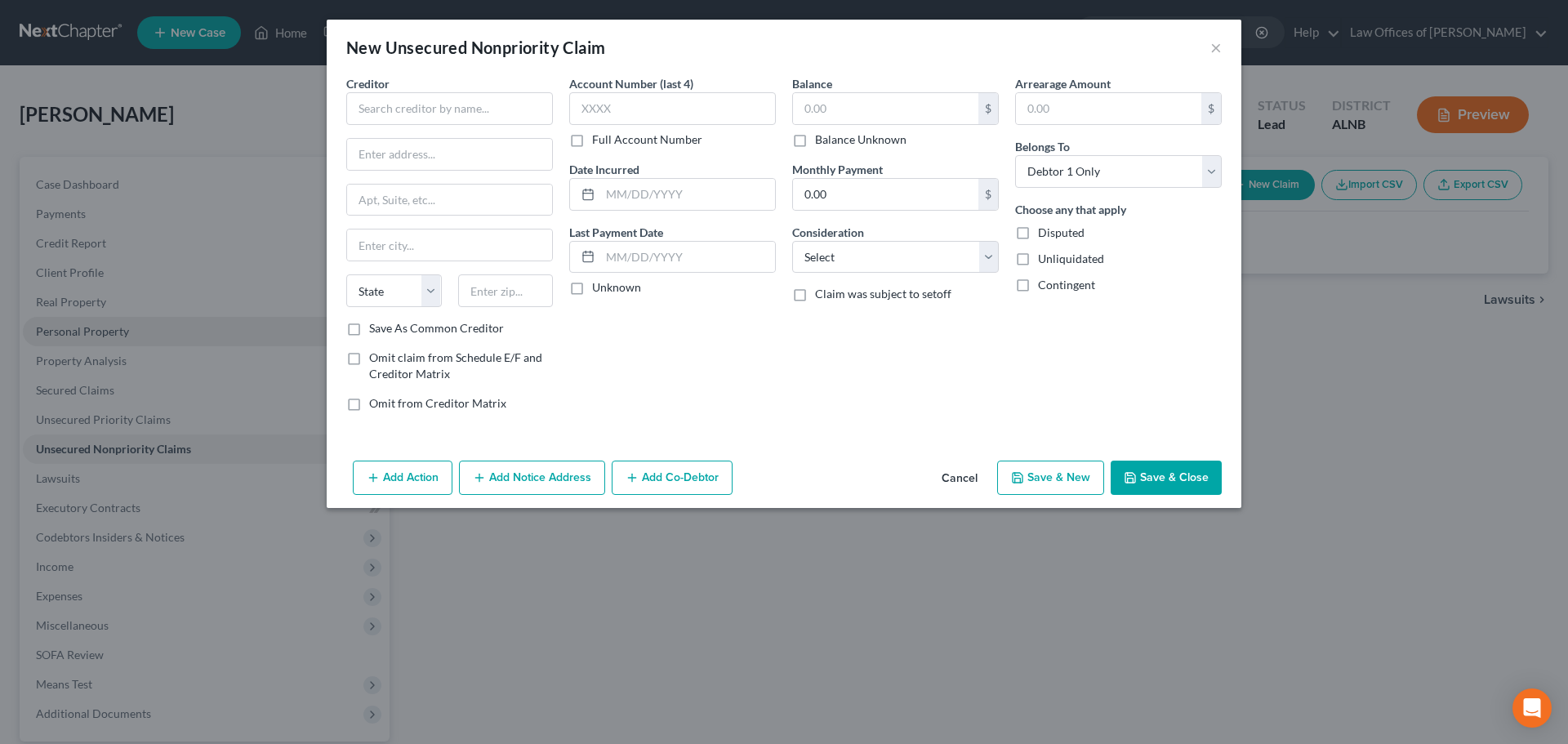
click at [939, 474] on button "Cancel" at bounding box center [959, 478] width 62 height 32
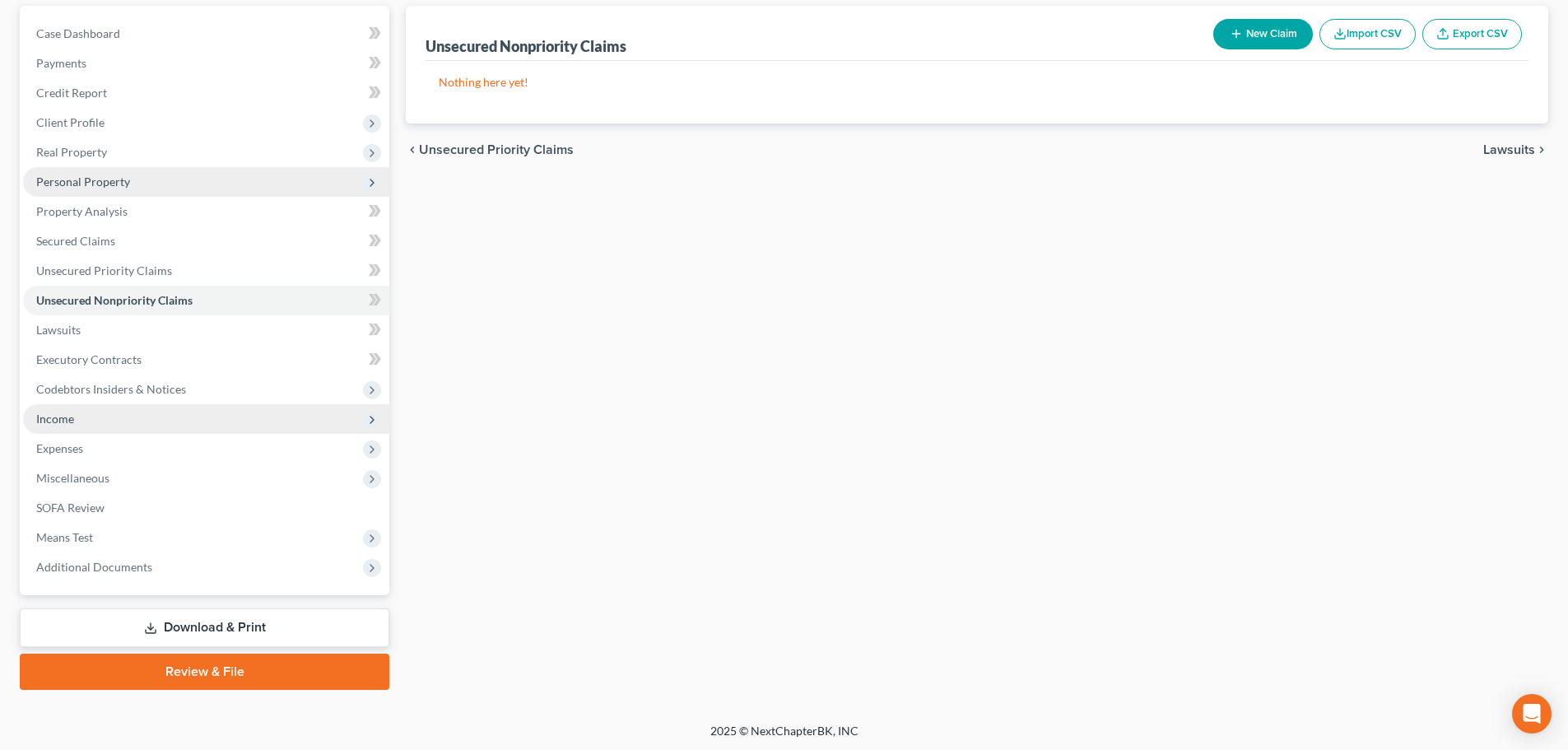
scroll to position [155, 0]
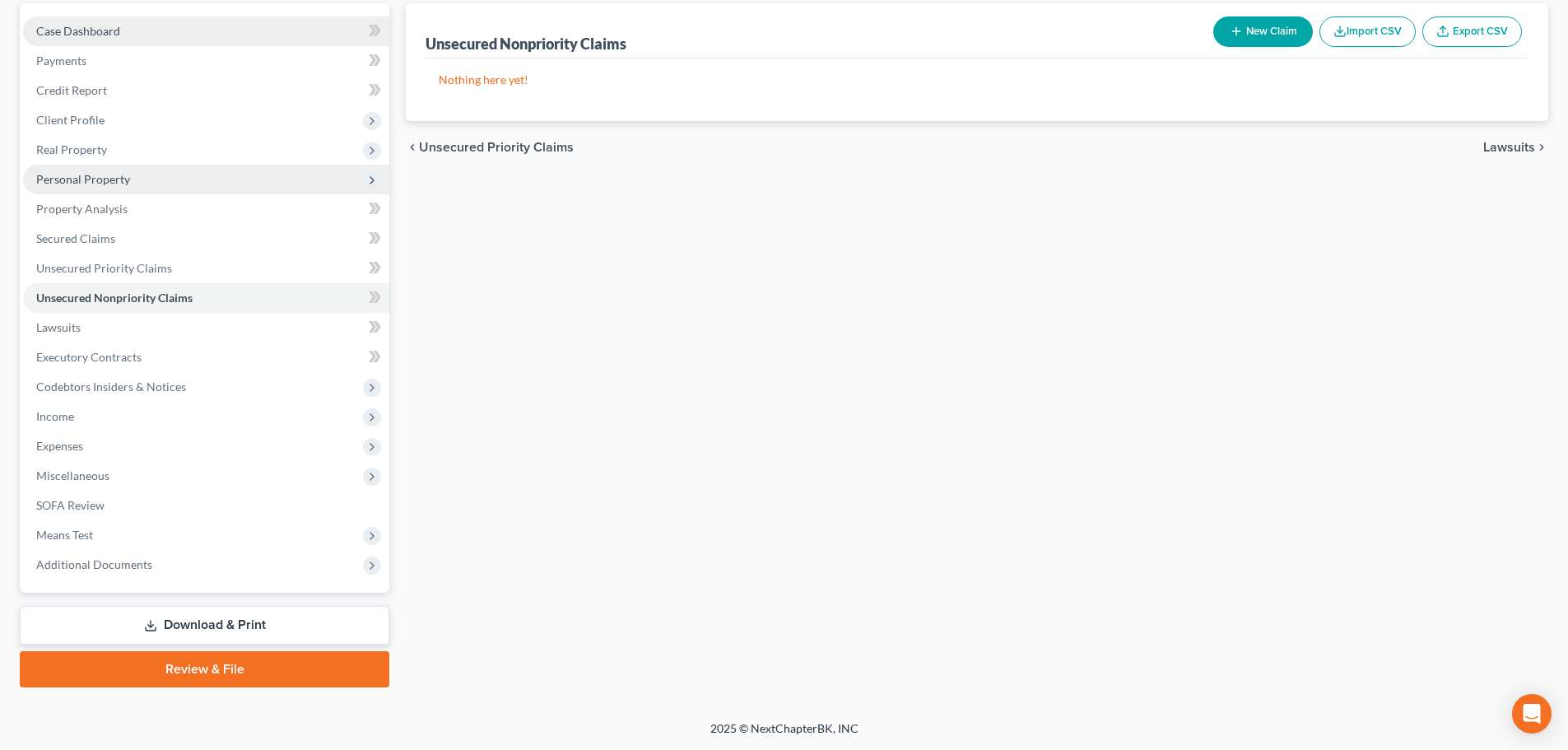
click at [135, 34] on link "Case Dashboard" at bounding box center [206, 31] width 367 height 30
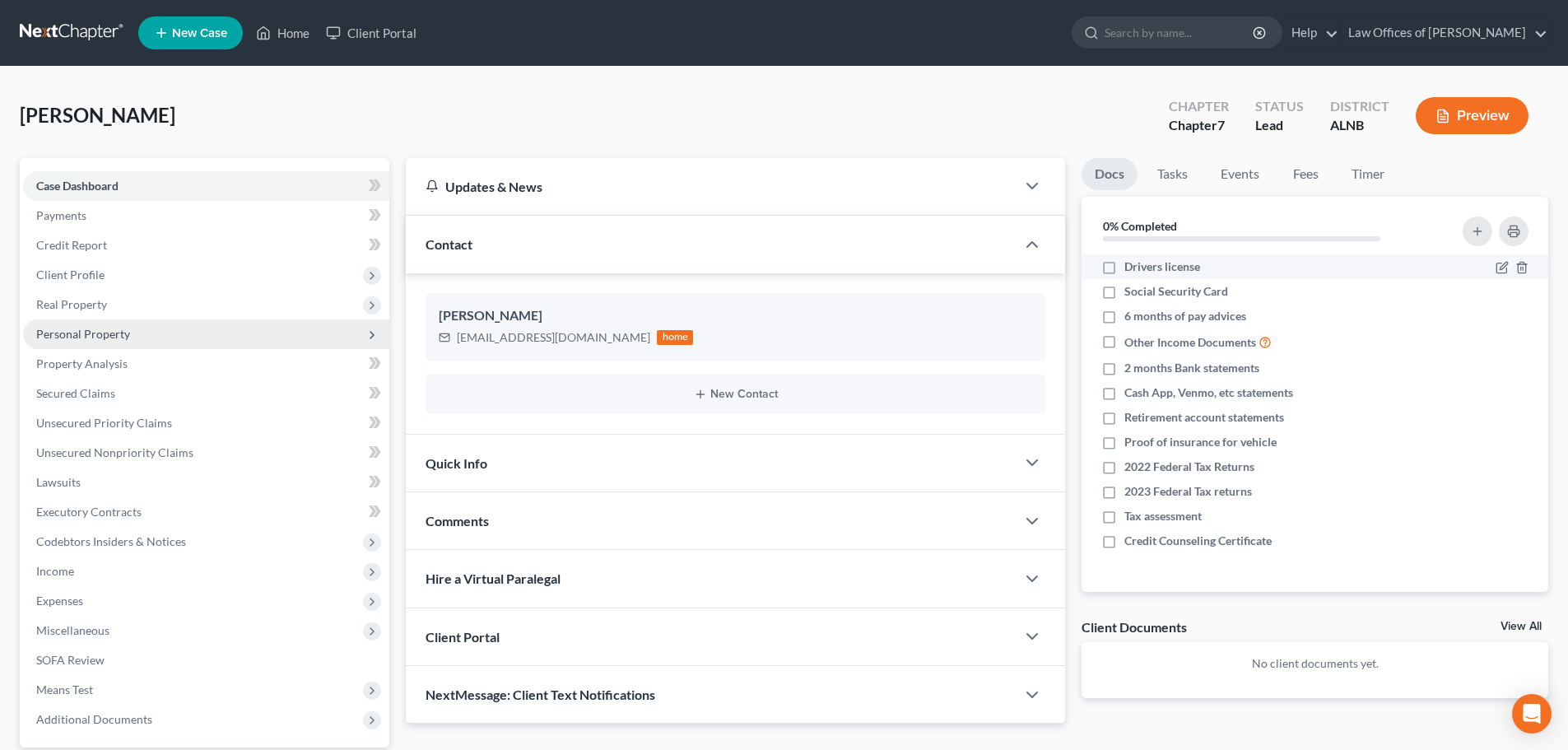
click at [1124, 269] on label "Drivers license" at bounding box center [1162, 267] width 76 height 16
click at [1131, 269] on input "Drivers license" at bounding box center [1136, 264] width 11 height 11
checkbox input "true"
click at [282, 33] on link "Home" at bounding box center [282, 33] width 70 height 30
